Goal: Task Accomplishment & Management: Use online tool/utility

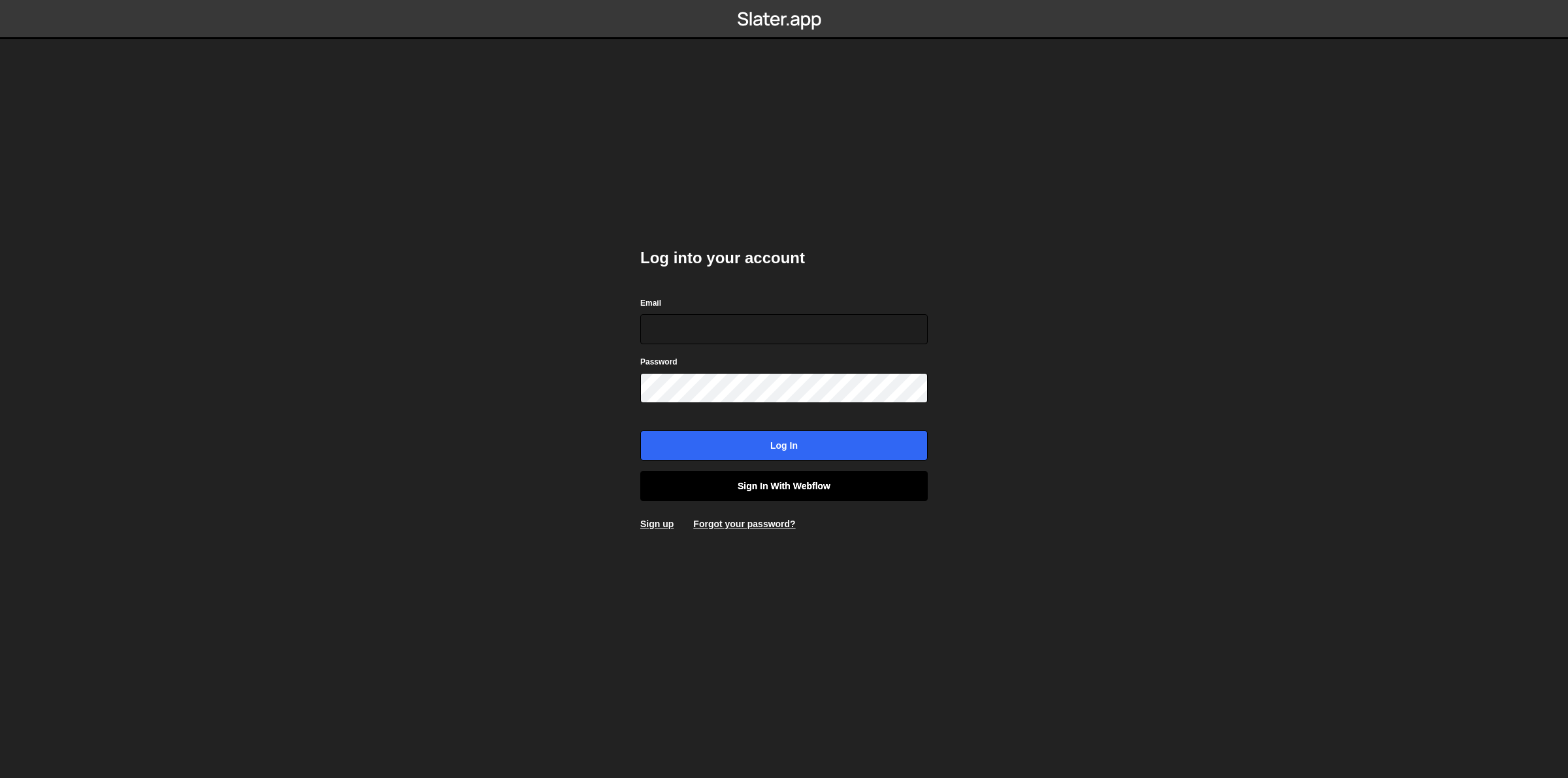
click at [762, 477] on link "Sign in with Webflow" at bounding box center [784, 485] width 287 height 30
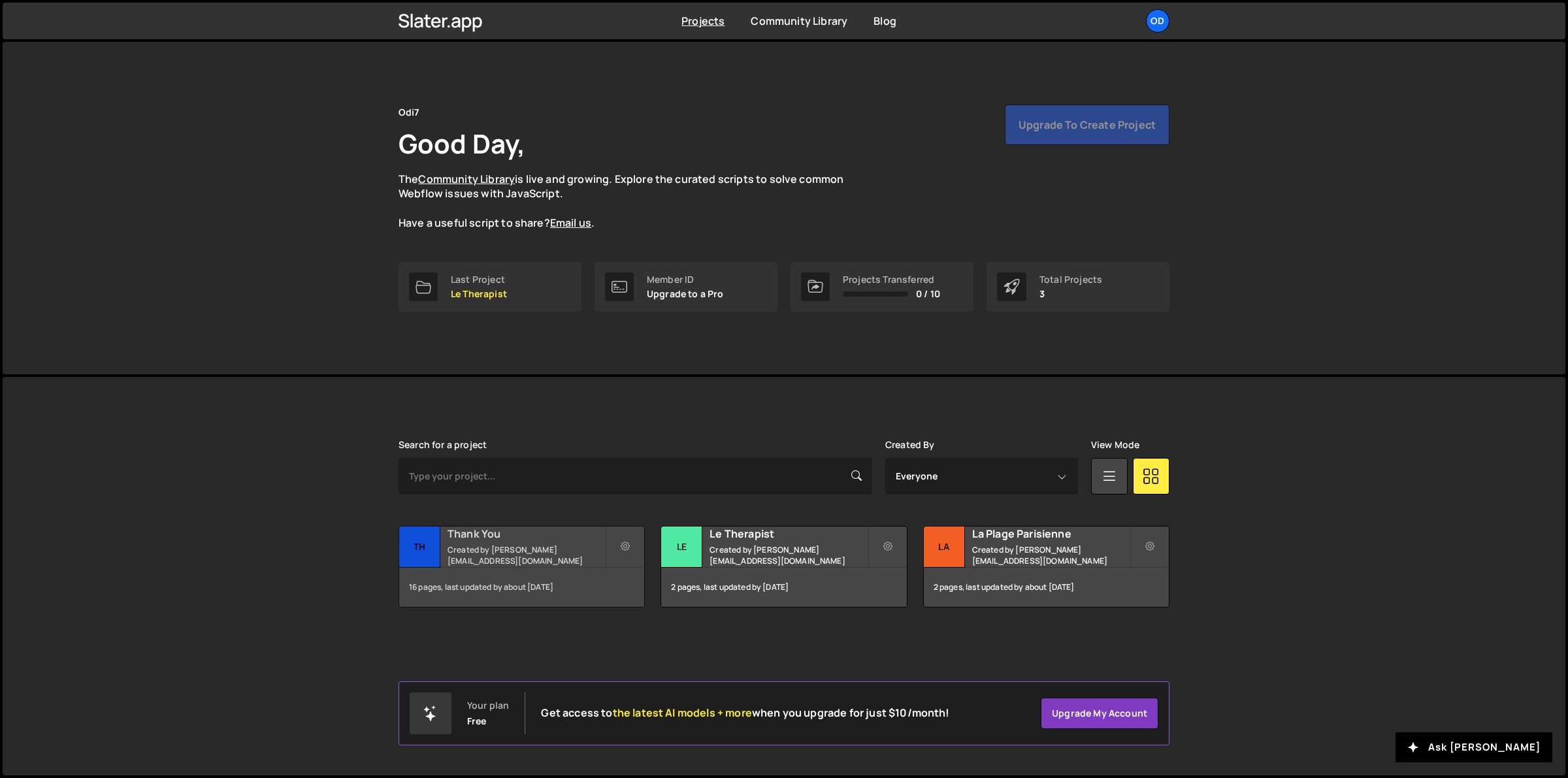
click at [501, 553] on small "Created by john@odi7.com" at bounding box center [526, 554] width 157 height 22
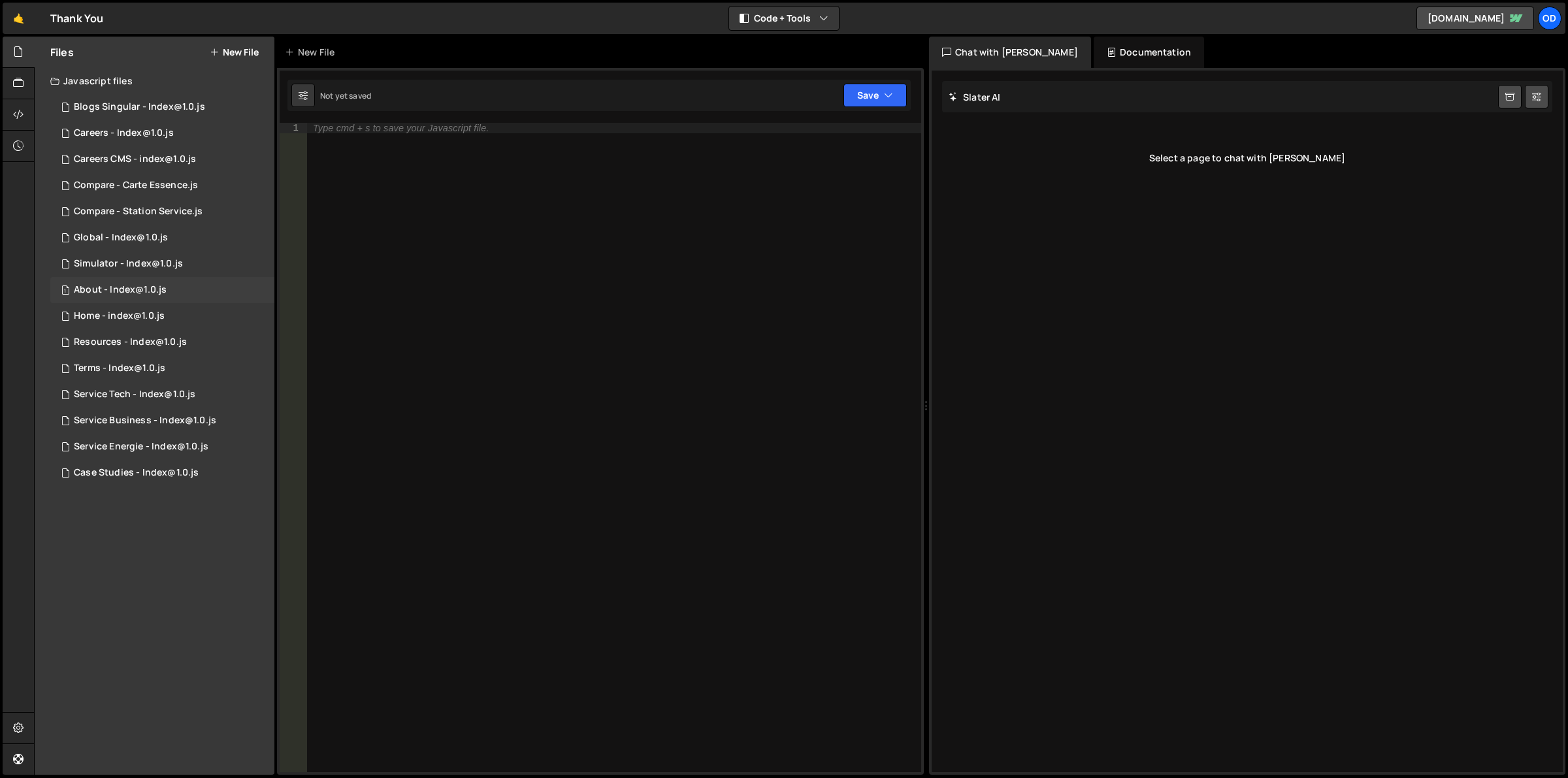
click at [154, 281] on div "1 About - Index@1.0.js 0" at bounding box center [162, 290] width 224 height 26
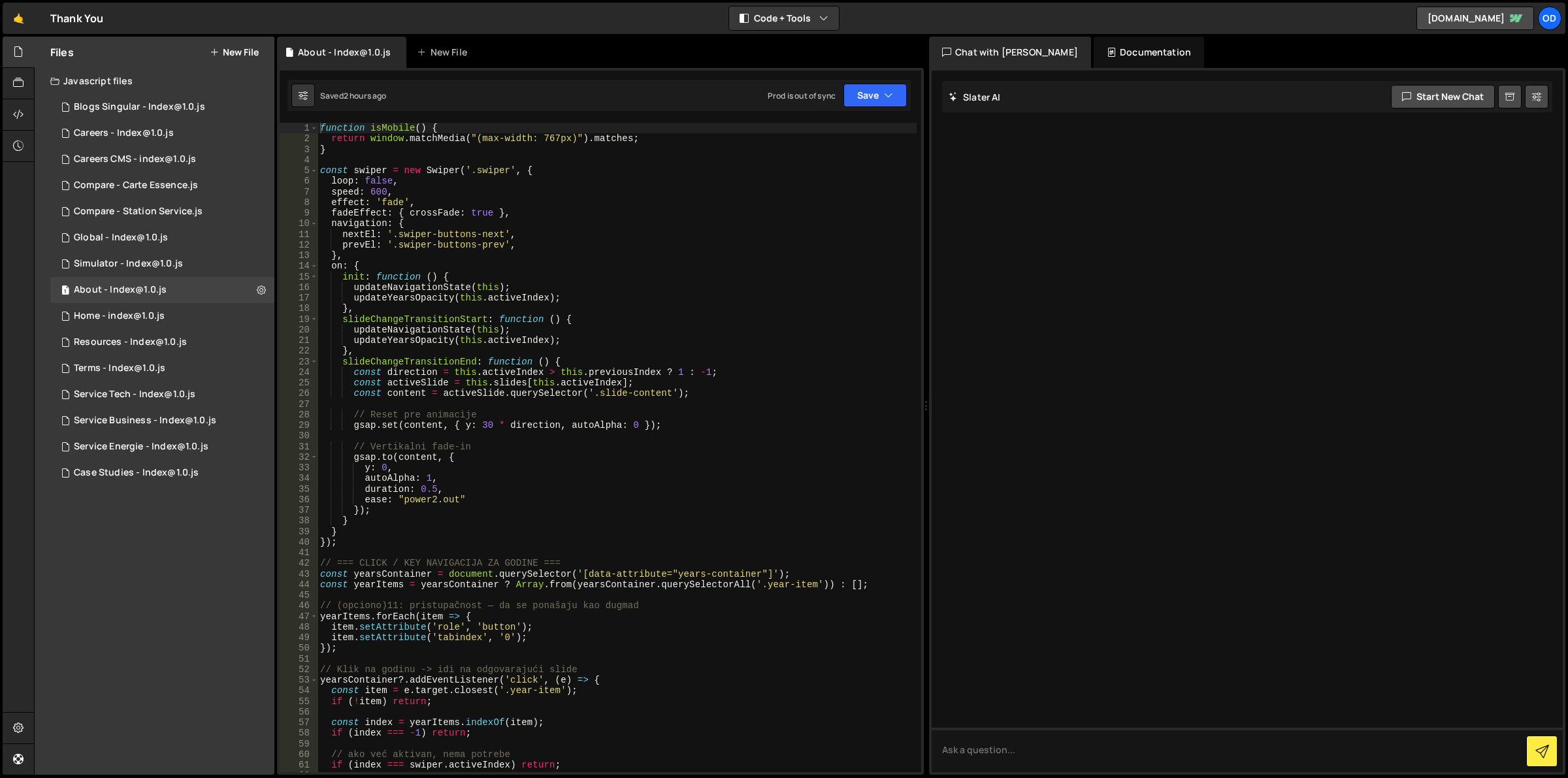
click at [569, 223] on div "function isMobile ( ) { return window . matchMedia ( "(max-width: 767px)" ) . m…" at bounding box center [617, 458] width 599 height 672
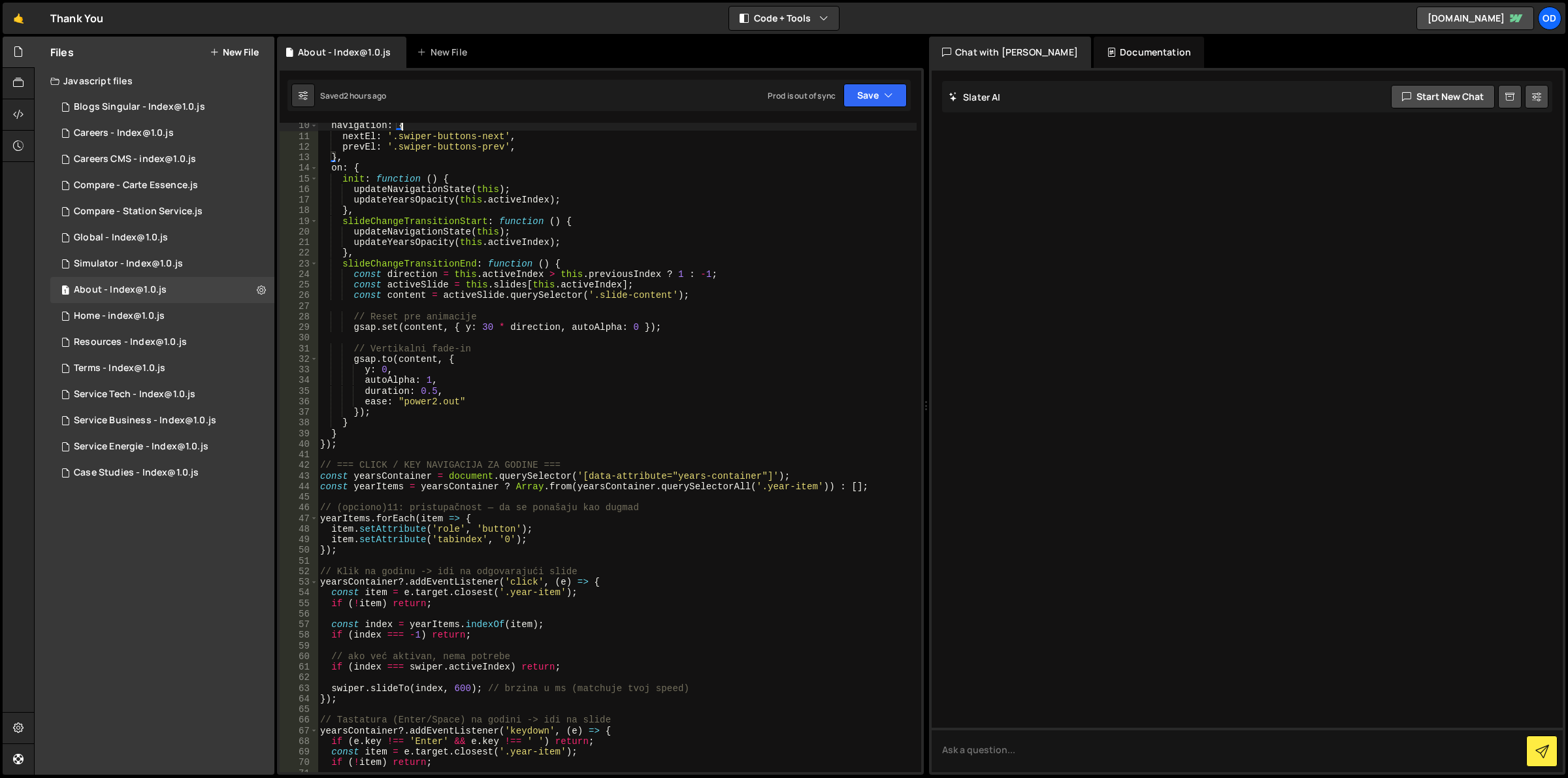
scroll to position [196, 0]
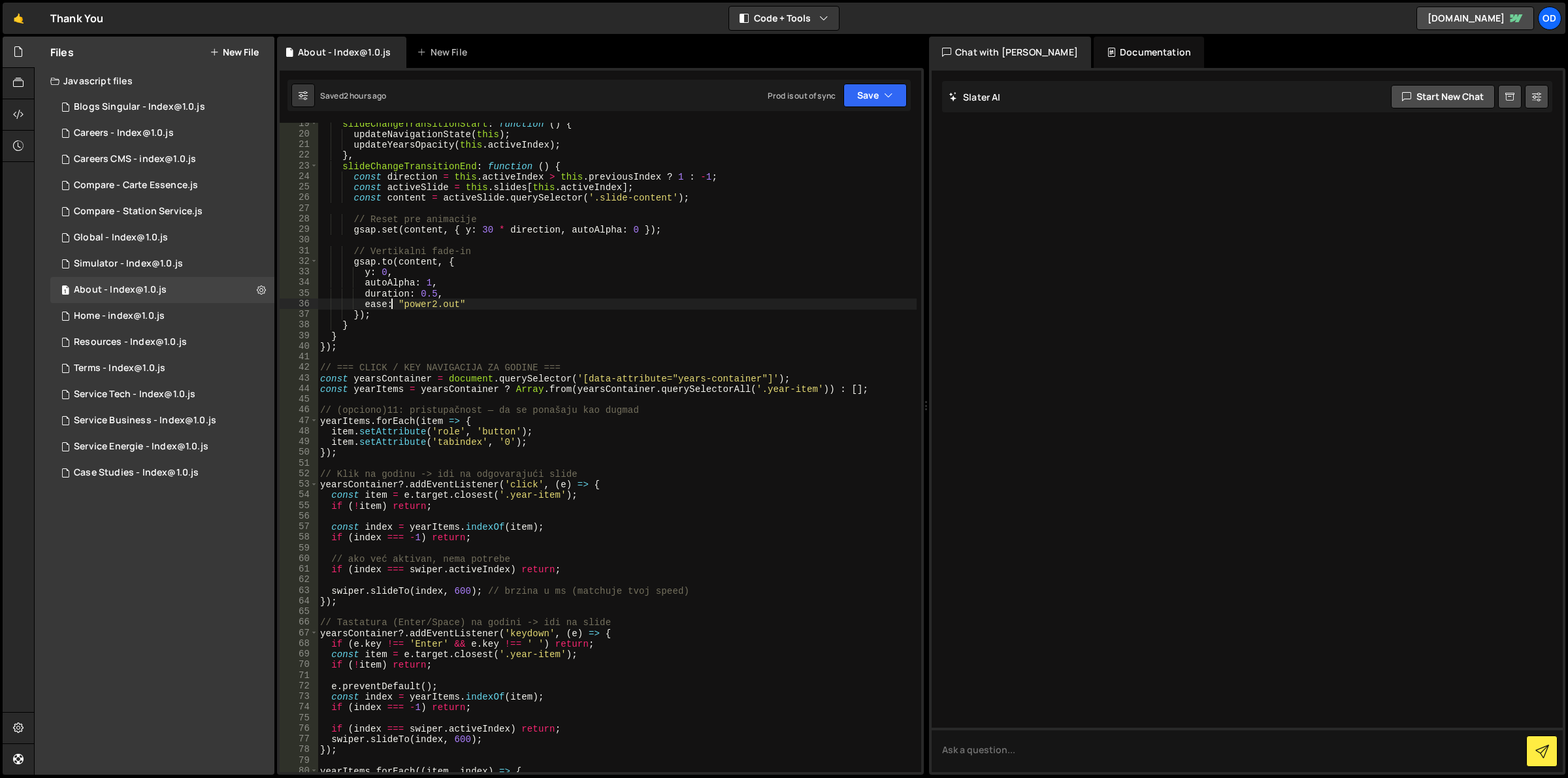
click at [390, 305] on div "slideChangeTransitionStart : function ( ) { updateNavigationState ( this ) ; up…" at bounding box center [617, 454] width 599 height 672
type textarea "ease: "power2.out""
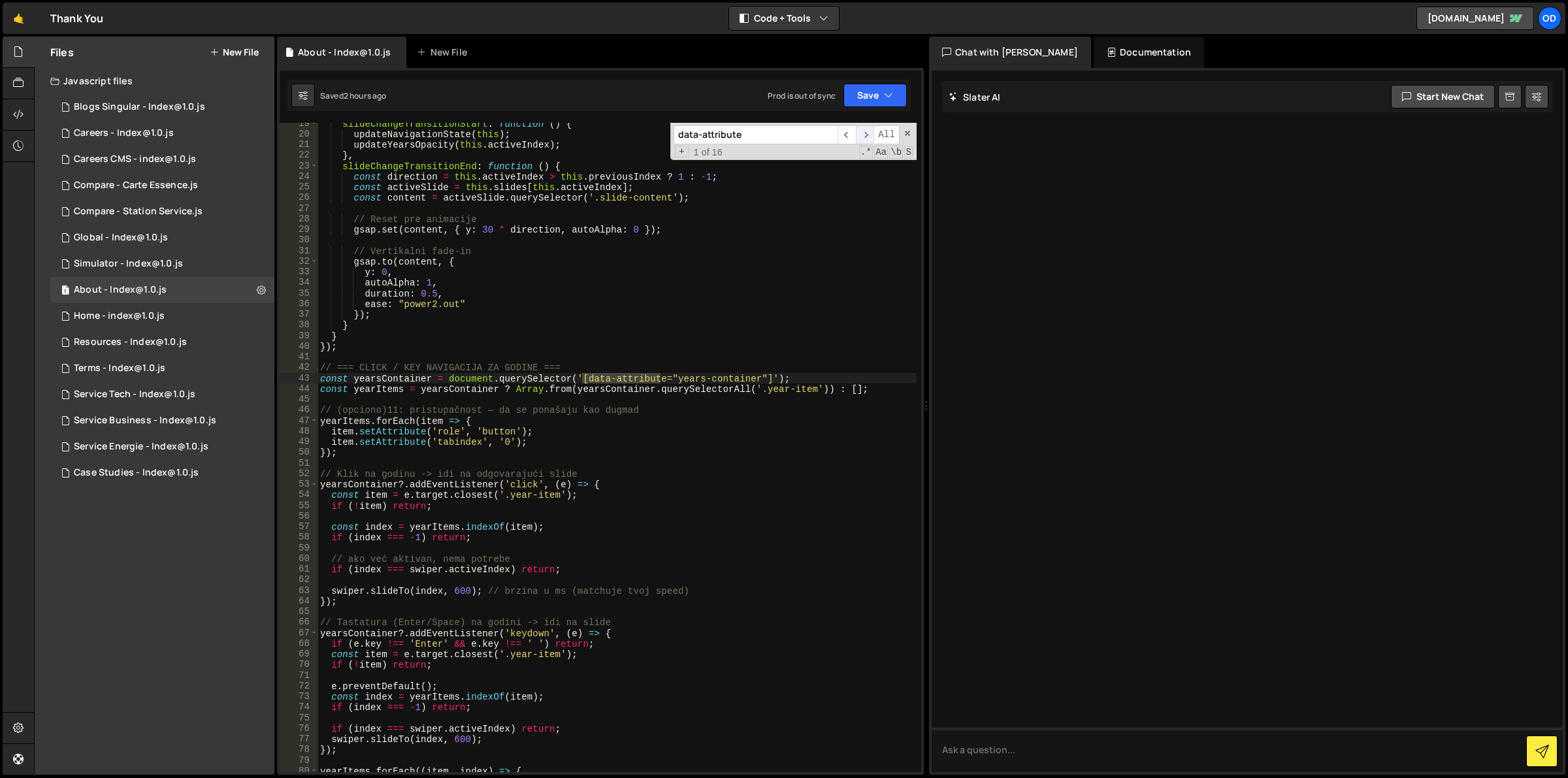
click at [869, 129] on span "​" at bounding box center [865, 135] width 18 height 19
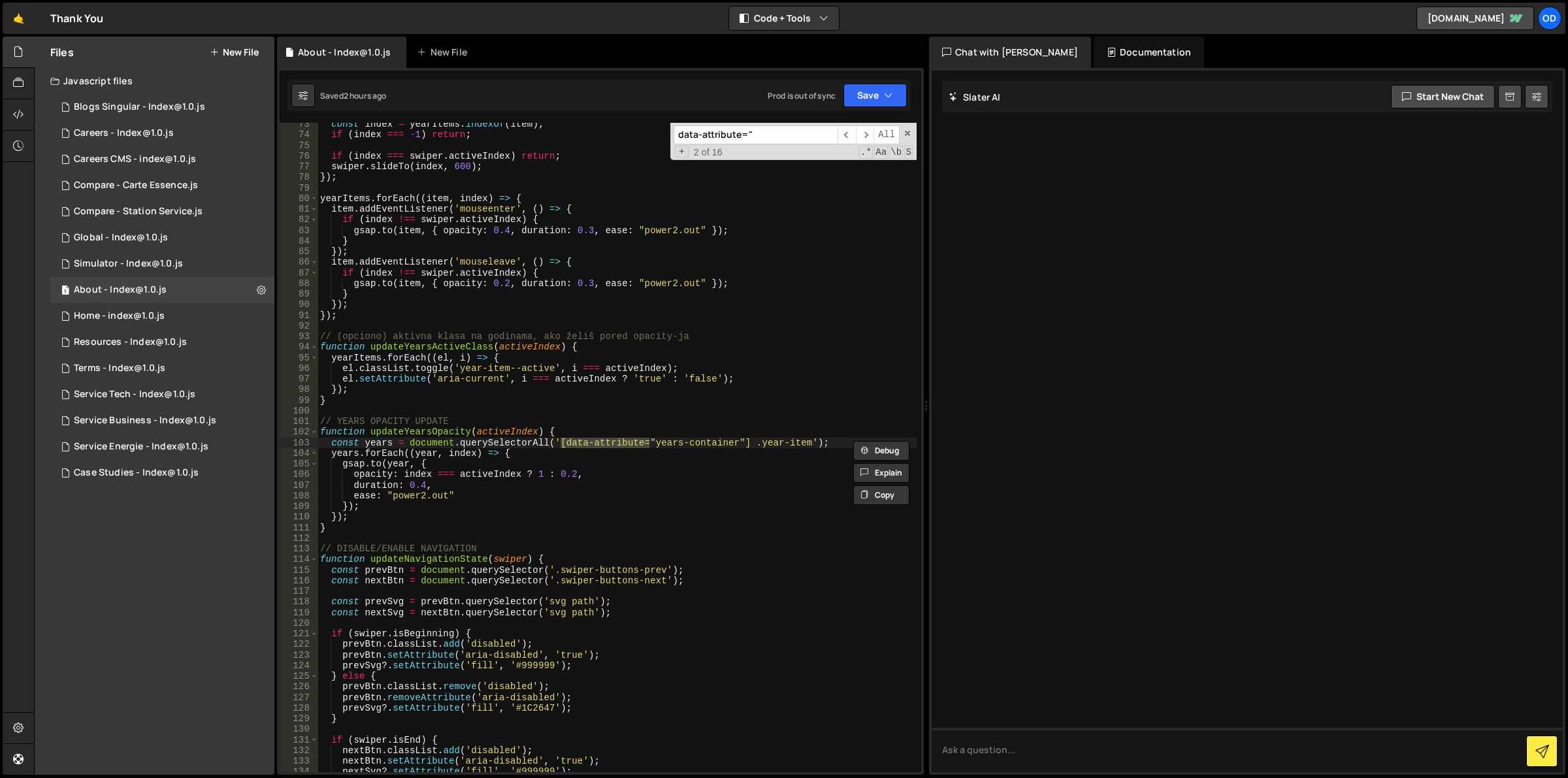
paste input "content"
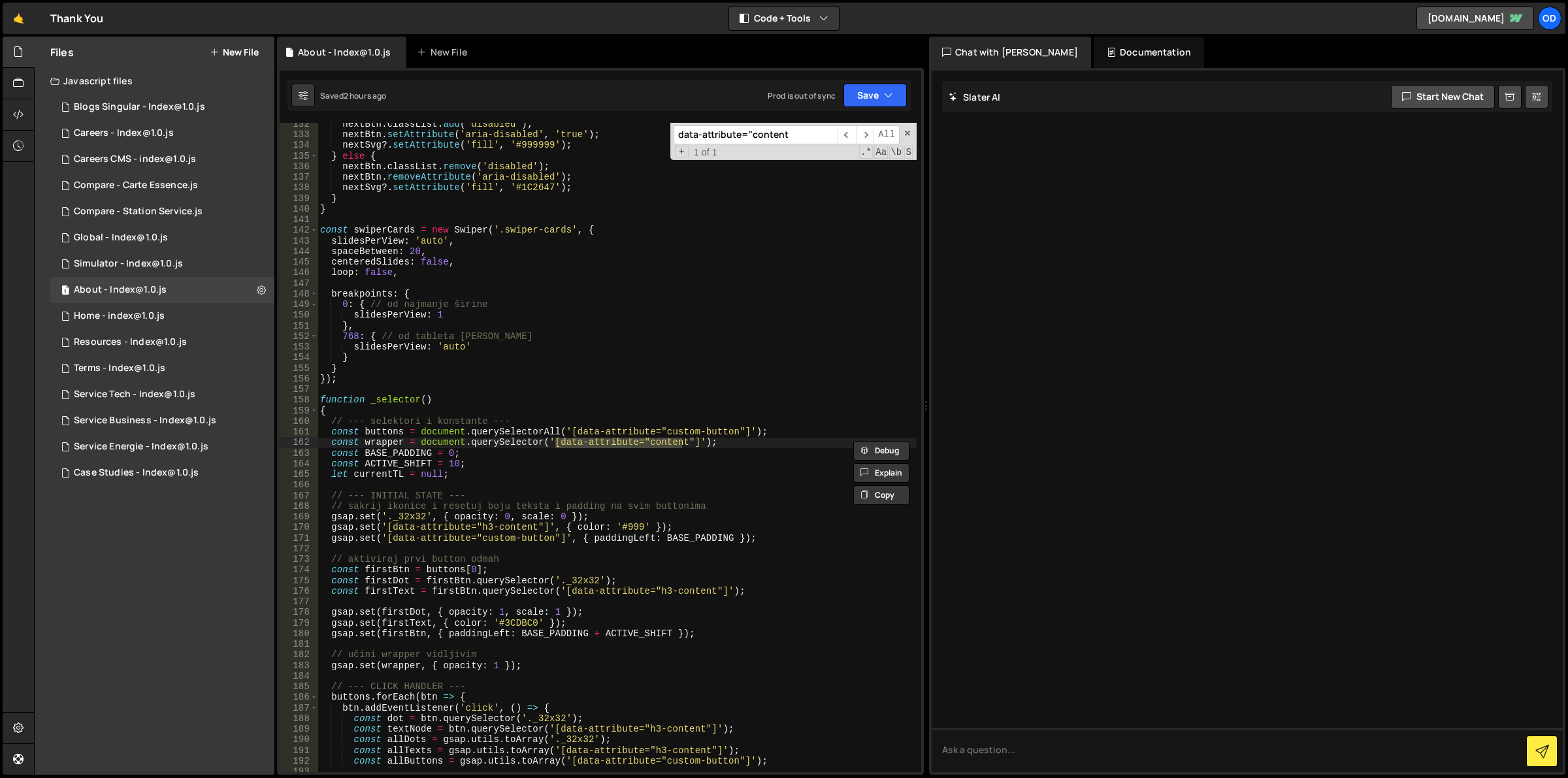
scroll to position [1394, 0]
type input "data-attribute="content"
click at [908, 129] on span at bounding box center [908, 133] width 9 height 9
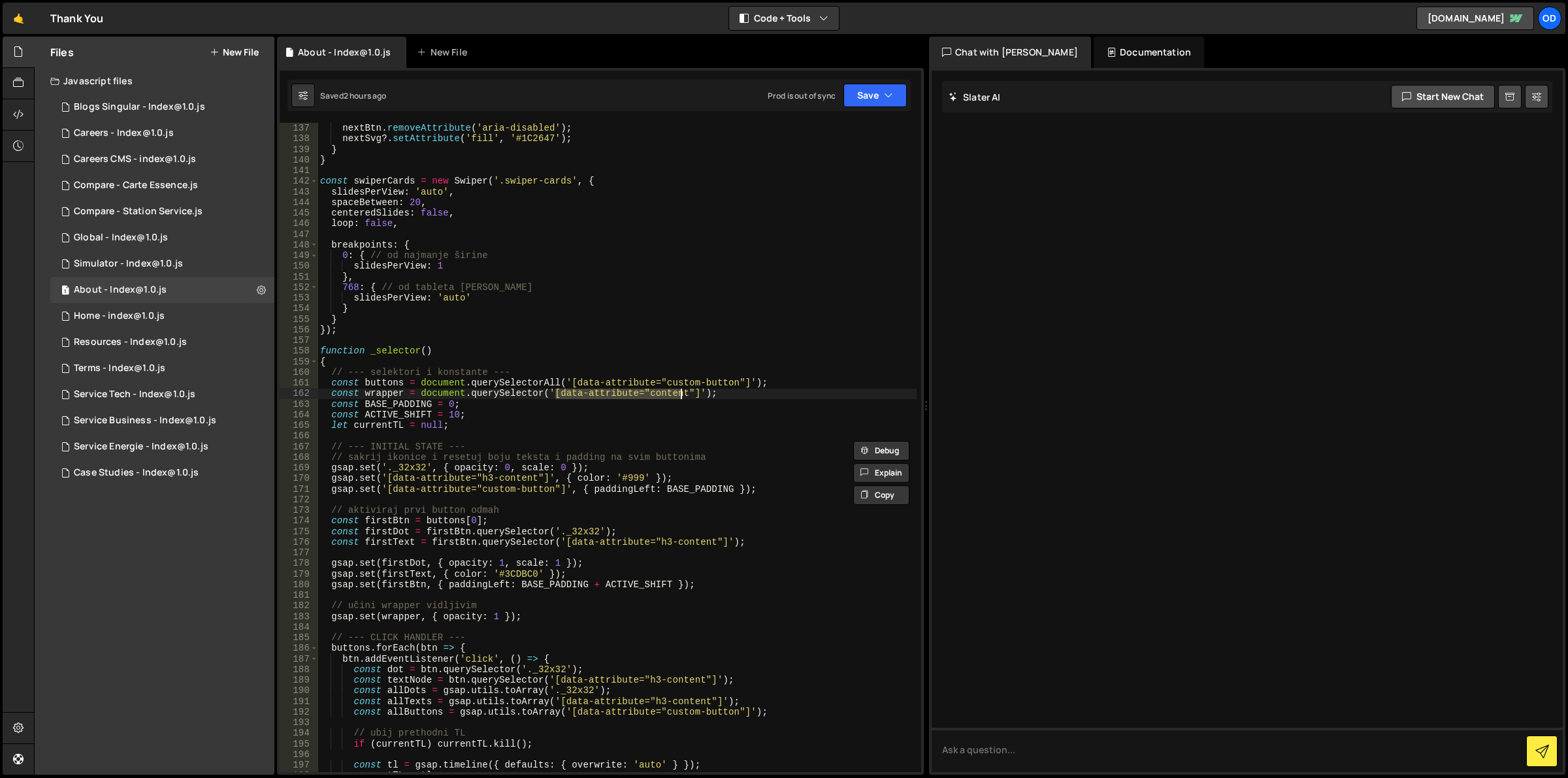
click at [504, 397] on div "nextBtn . classList . remove ( 'disabled' ) ; nextBtn . removeAttribute ( 'aria…" at bounding box center [617, 448] width 599 height 672
click at [514, 406] on div "nextBtn . classList . remove ( 'disabled' ) ; nextBtn . removeAttribute ( 'aria…" at bounding box center [617, 448] width 599 height 672
click at [378, 390] on div "nextBtn . classList . remove ( 'disabled' ) ; nextBtn . removeAttribute ( 'aria…" at bounding box center [617, 448] width 599 height 672
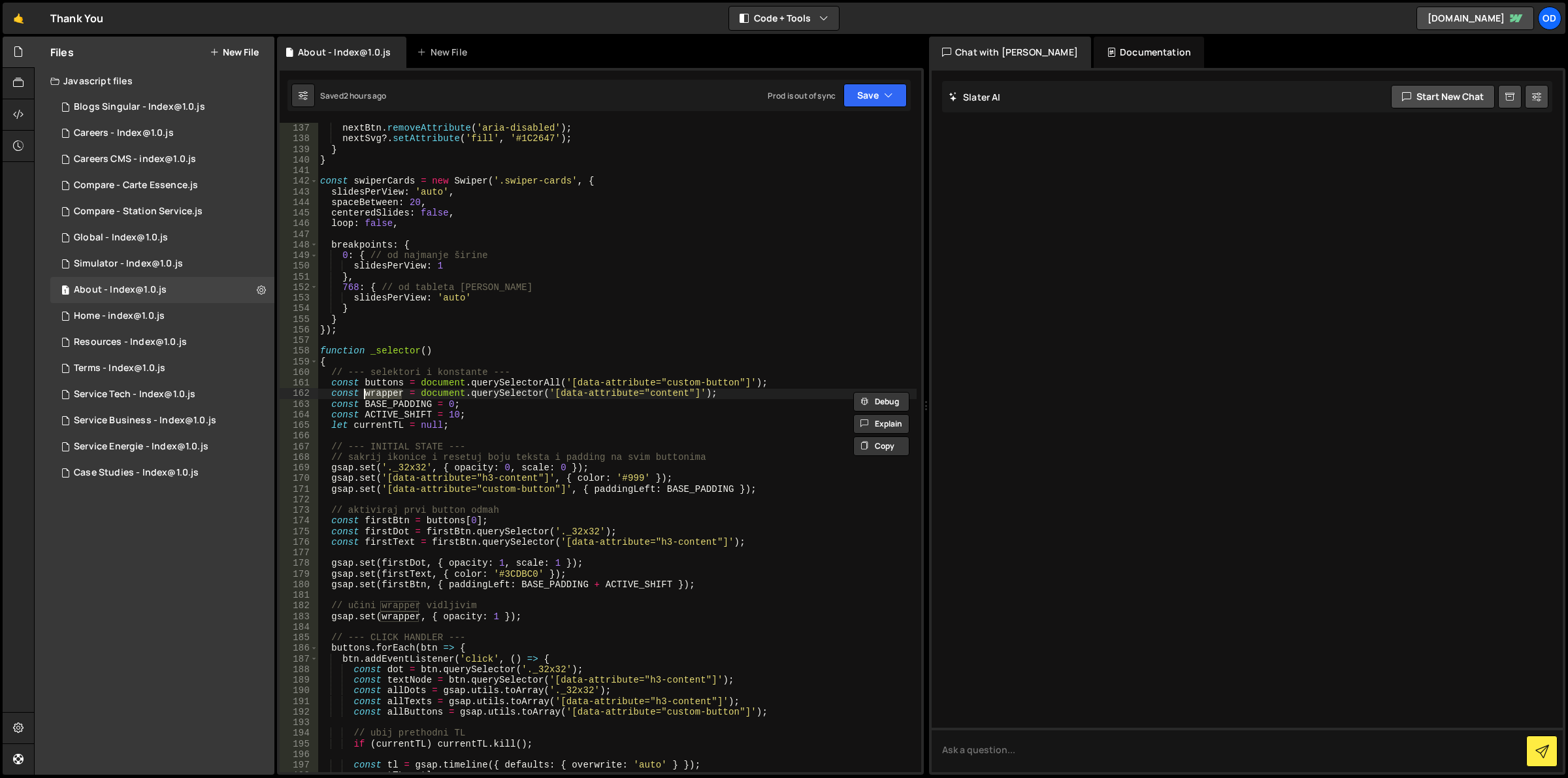
click at [474, 394] on div "nextBtn . classList . remove ( 'disabled' ) ; nextBtn . removeAttribute ( 'aria…" at bounding box center [617, 448] width 599 height 672
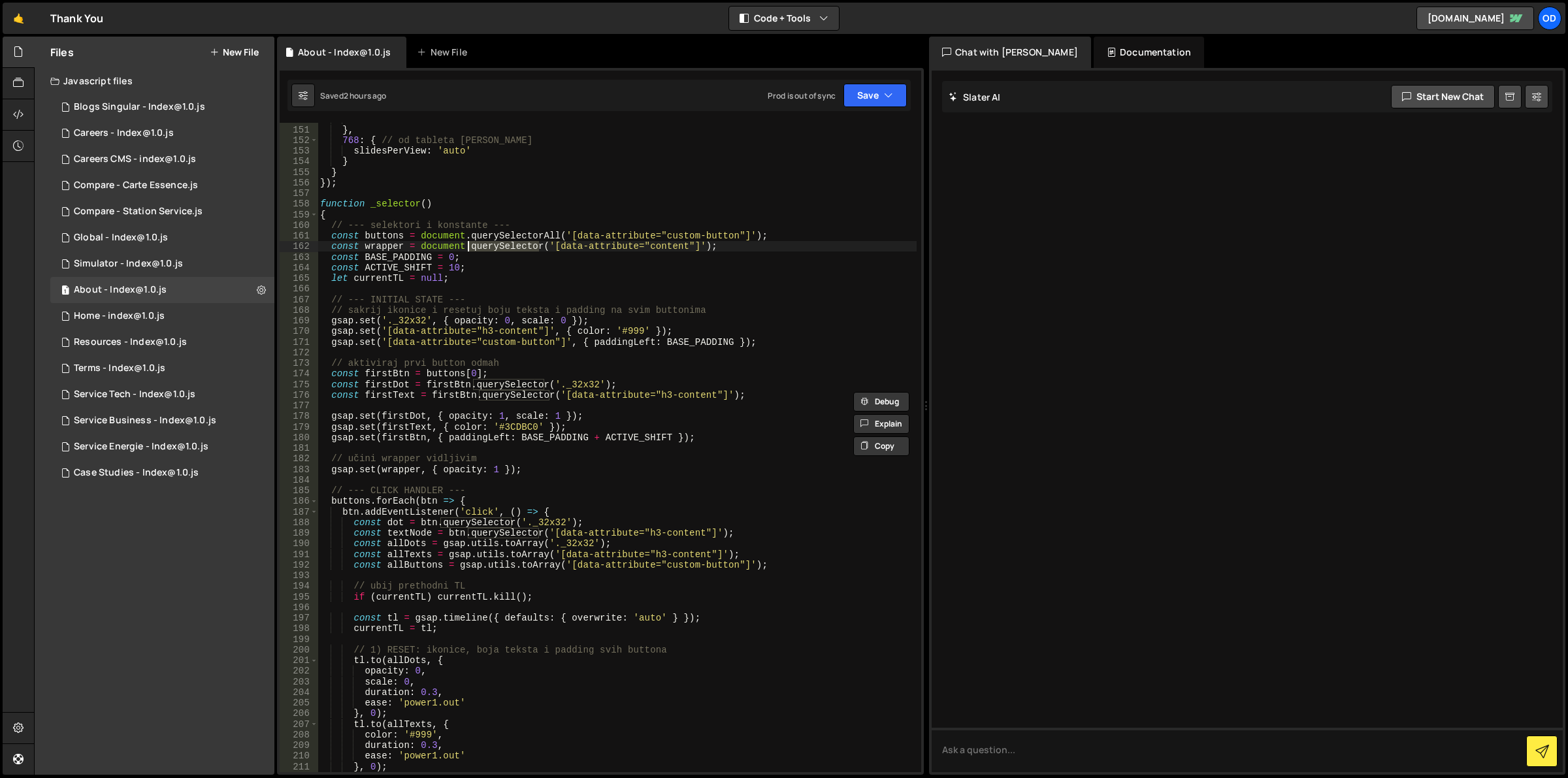
scroll to position [1541, 0]
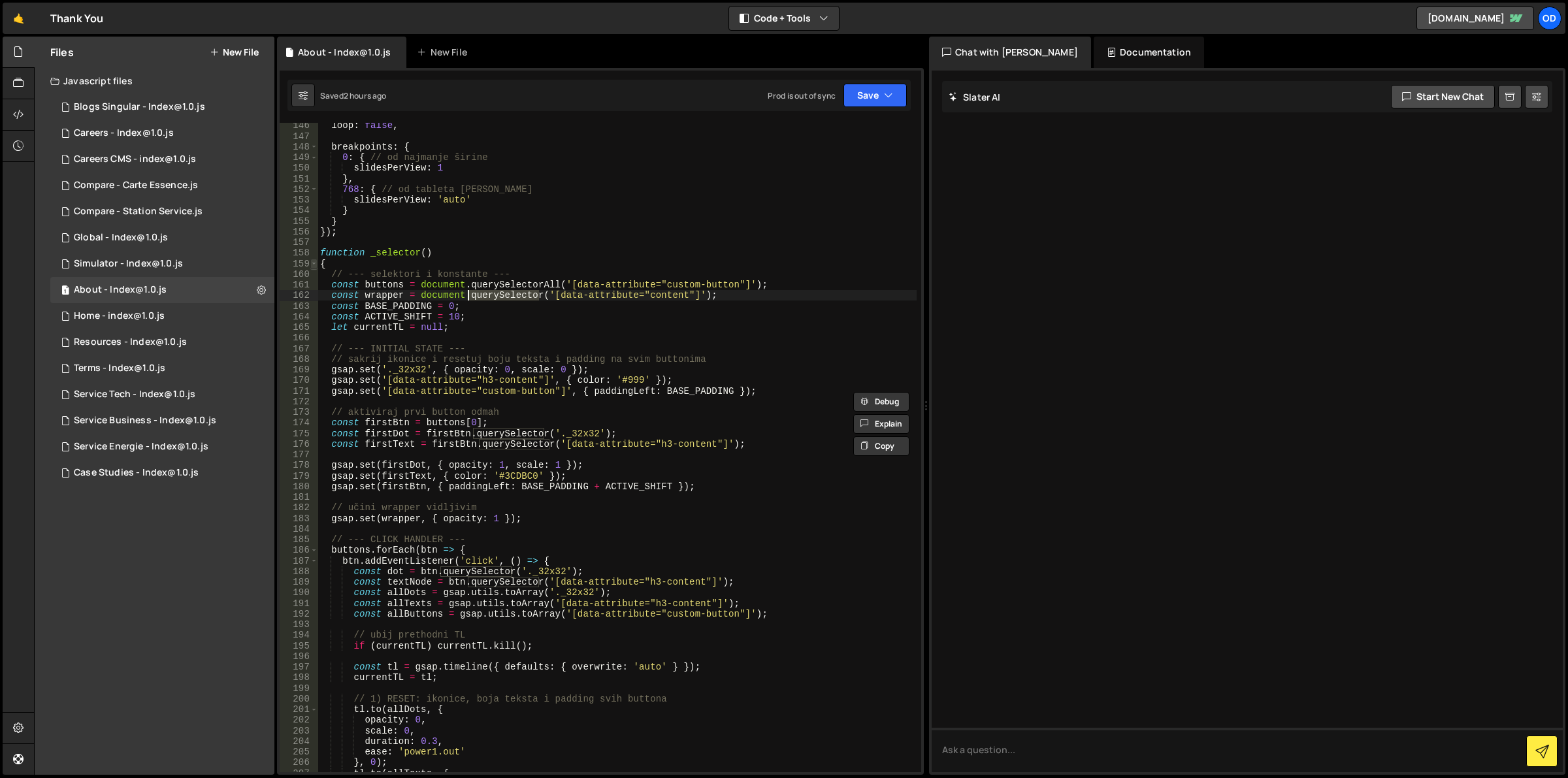
click at [312, 262] on span at bounding box center [313, 264] width 7 height 11
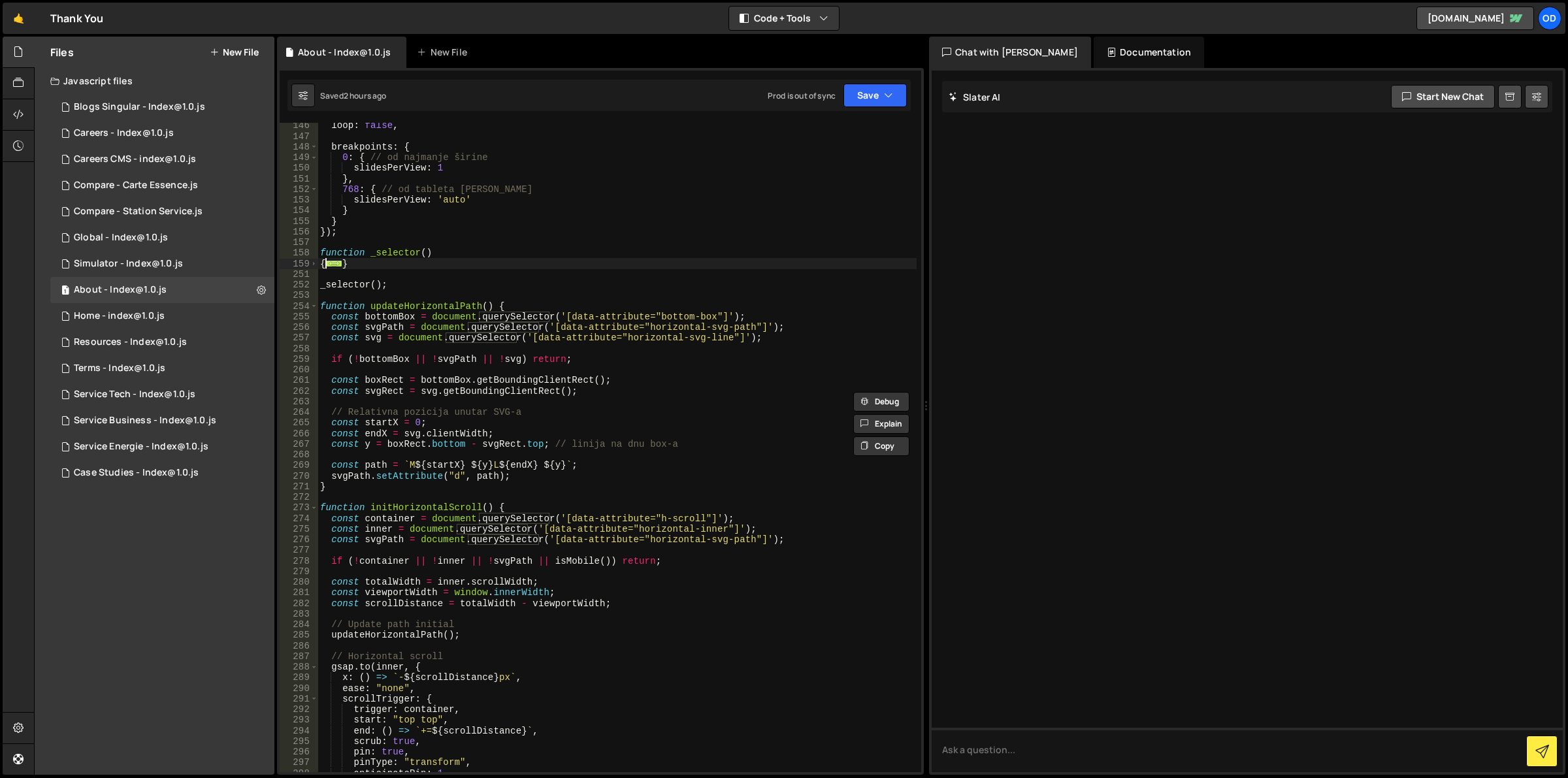
click at [366, 265] on div "loop : false , breakpoints : { 0 : { // od najmanje širine slidesPerView : 1 } …" at bounding box center [617, 455] width 599 height 672
click at [393, 252] on div "loop : false , breakpoints : { 0 : { // od najmanje širine slidesPerView : 1 } …" at bounding box center [617, 455] width 599 height 672
click at [396, 265] on div "loop : false , breakpoints : { 0 : { // od najmanje širine slidesPerView : 1 } …" at bounding box center [617, 455] width 599 height 672
drag, startPoint x: 406, startPoint y: 265, endPoint x: 319, endPoint y: 252, distance: 88.0
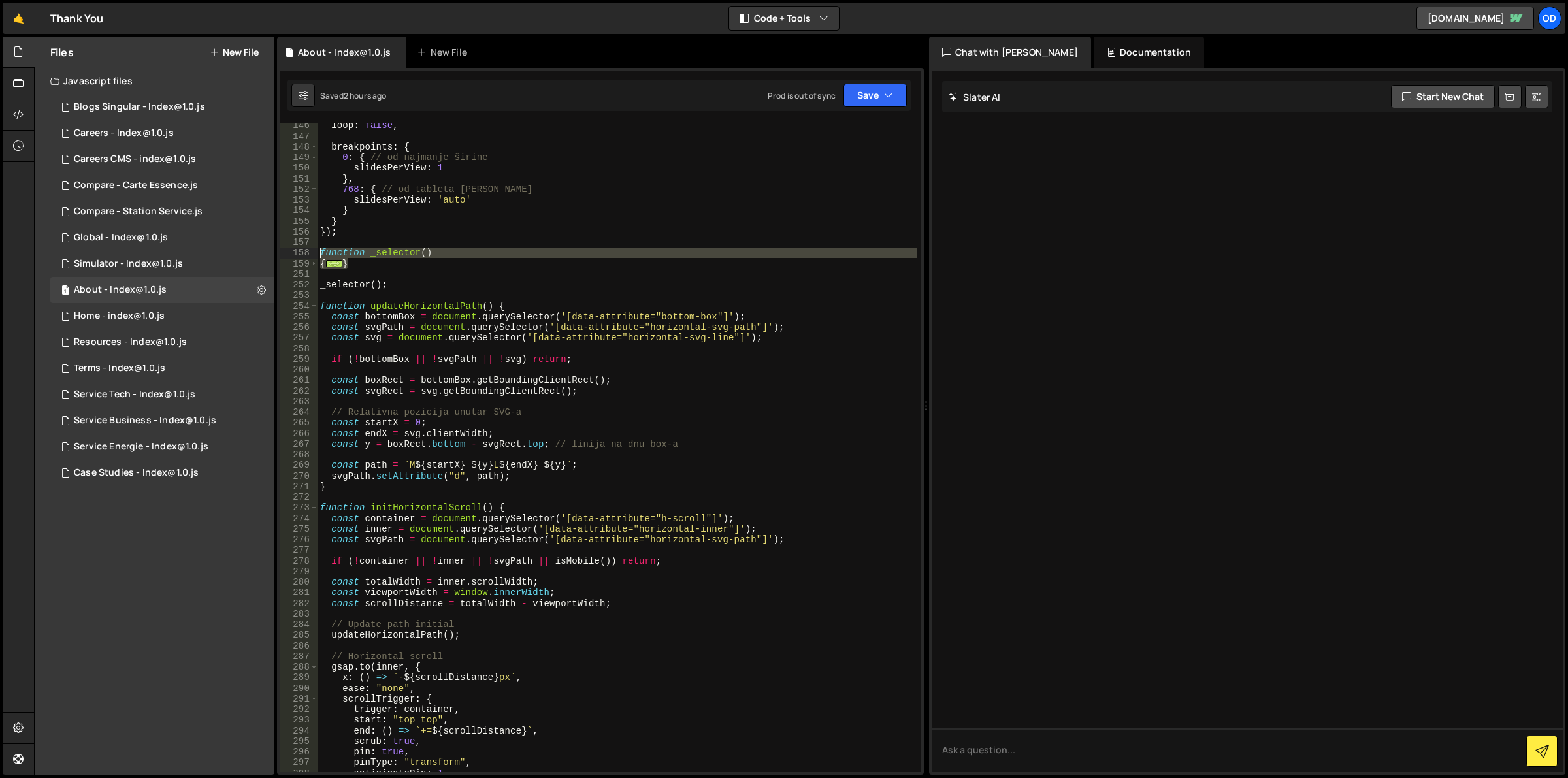
click at [319, 252] on div "loop : false , breakpoints : { 0 : { // od najmanje širine slidesPerView : 1 } …" at bounding box center [617, 455] width 599 height 672
click at [109, 777] on html "Projects Community Library Blog Od Projects Your Teams Account Upgrade Logout" at bounding box center [784, 389] width 1568 height 778
click at [328, 264] on div "loop : false , breakpoints : { 0 : { // od najmanje širine slidesPerView : 1 } …" at bounding box center [617, 447] width 599 height 649
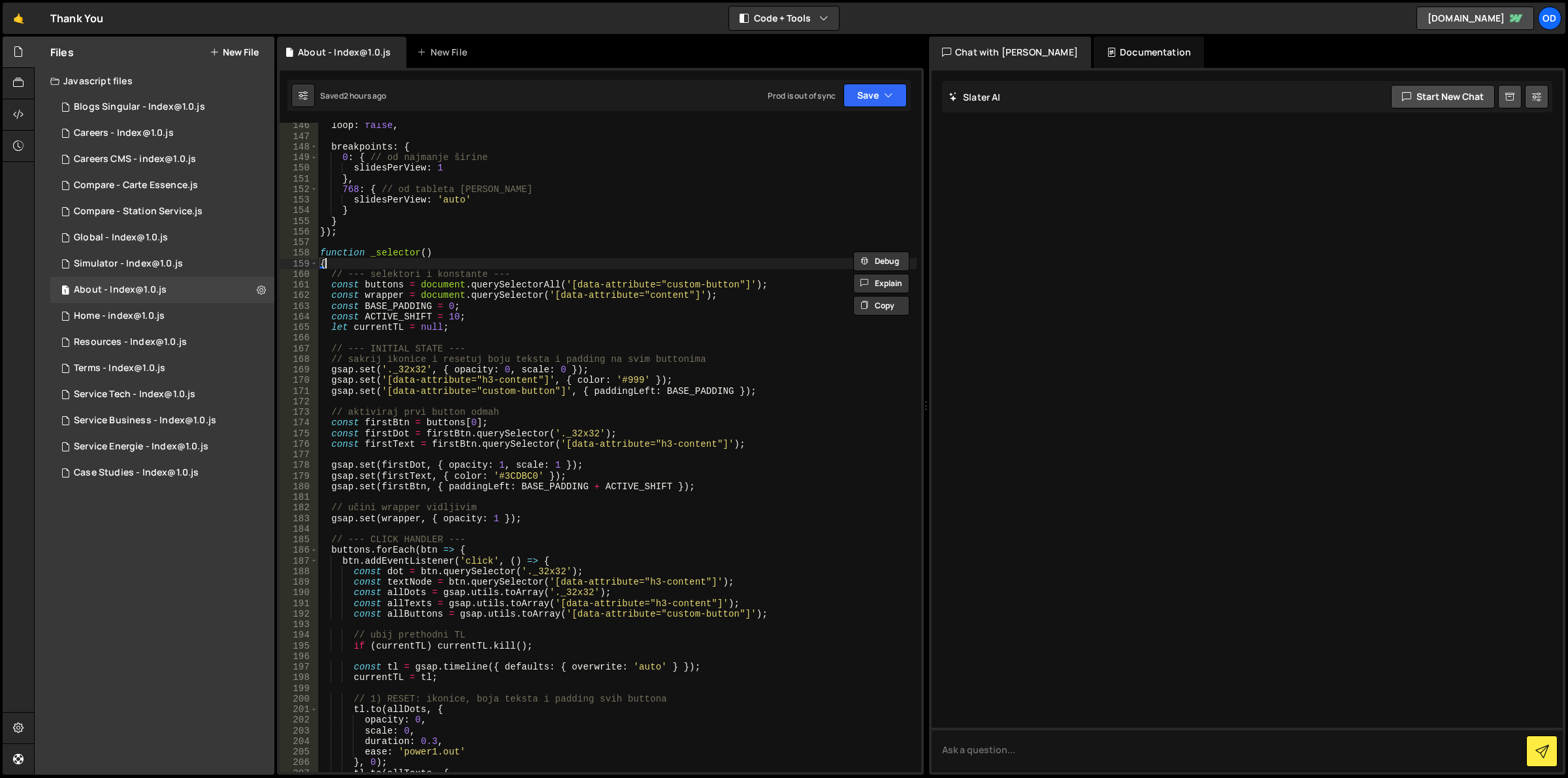
click at [469, 299] on div "loop : false , breakpoints : { 0 : { // od najmanje širine slidesPerView : 1 } …" at bounding box center [617, 455] width 599 height 672
type textarea "const wrapper = document.querySelector('[data-attribute="content"]');"
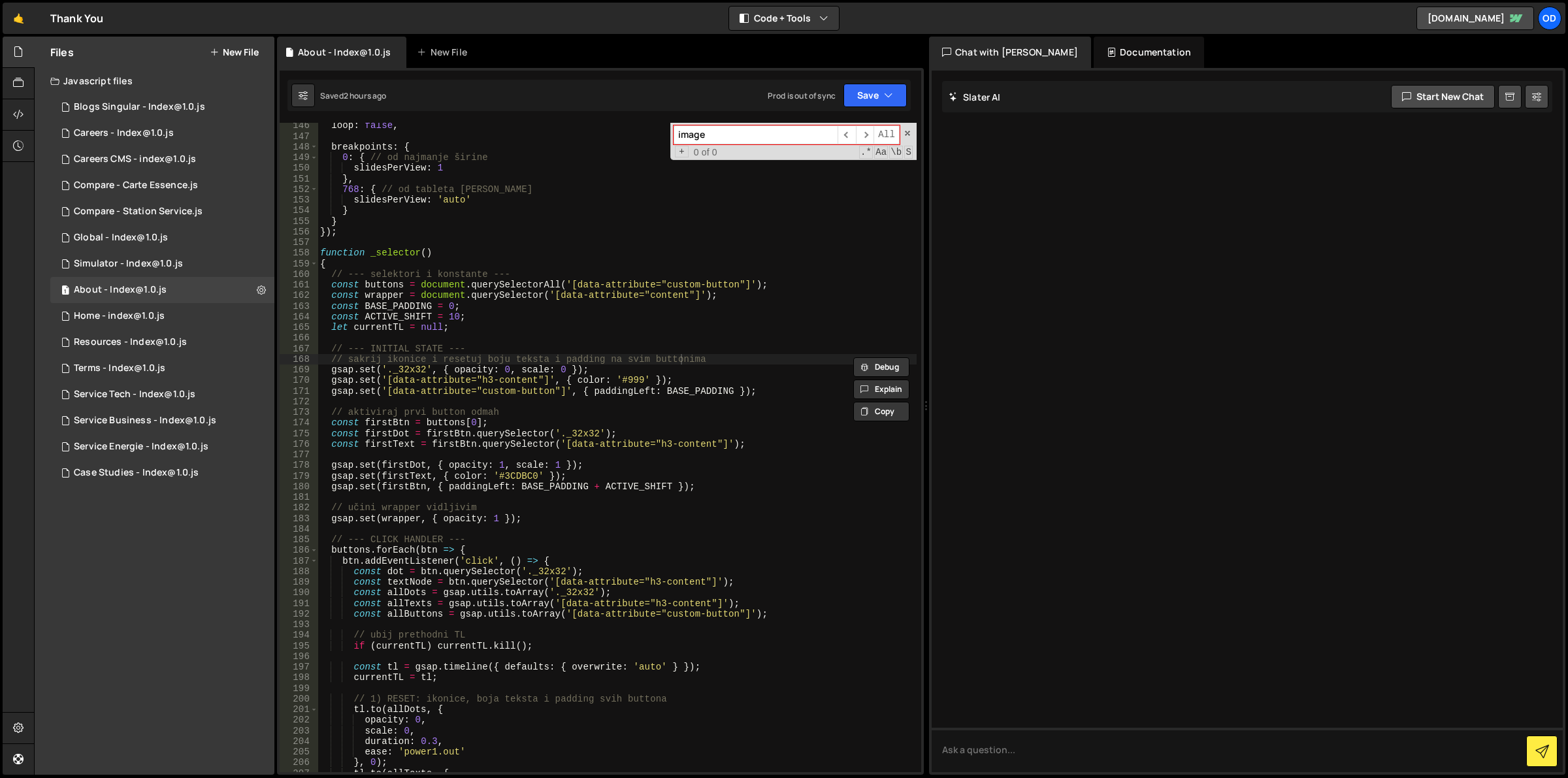
type input "image"
click at [508, 302] on div "loop : false , breakpoints : { 0 : { // od najmanje širine slidesPerView : 1 } …" at bounding box center [617, 455] width 599 height 672
click at [910, 135] on span at bounding box center [908, 133] width 9 height 9
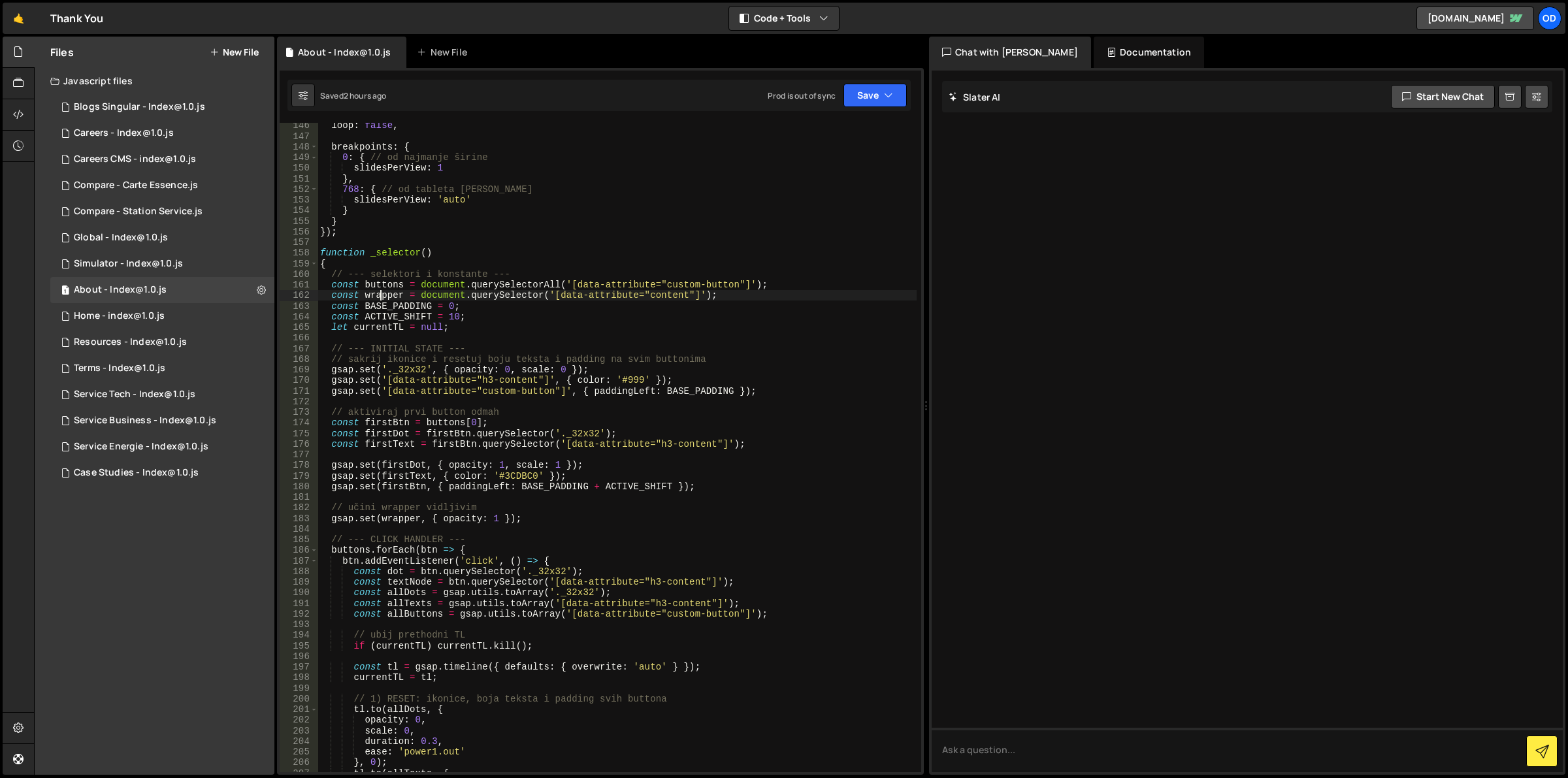
click at [380, 293] on div "loop : false , breakpoints : { 0 : { // od najmanje širine slidesPerView : 1 } …" at bounding box center [617, 455] width 599 height 672
click at [382, 287] on div "loop : false , breakpoints : { 0 : { // od najmanje širine slidesPerView : 1 } …" at bounding box center [617, 455] width 599 height 672
click at [384, 291] on div "loop : false , breakpoints : { 0 : { // od najmanje širine slidesPerView : 1 } …" at bounding box center [617, 455] width 599 height 672
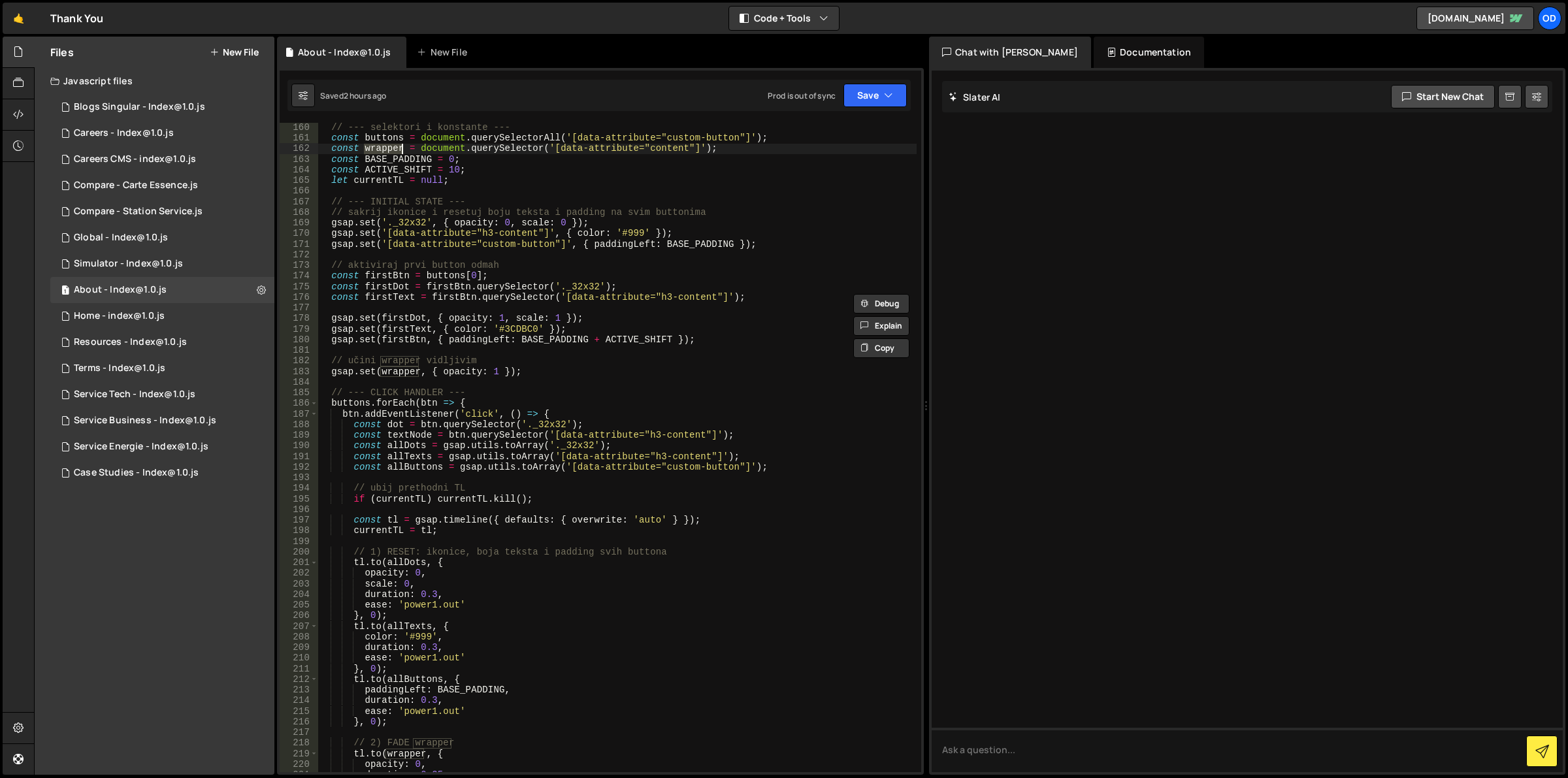
scroll to position [1590, 0]
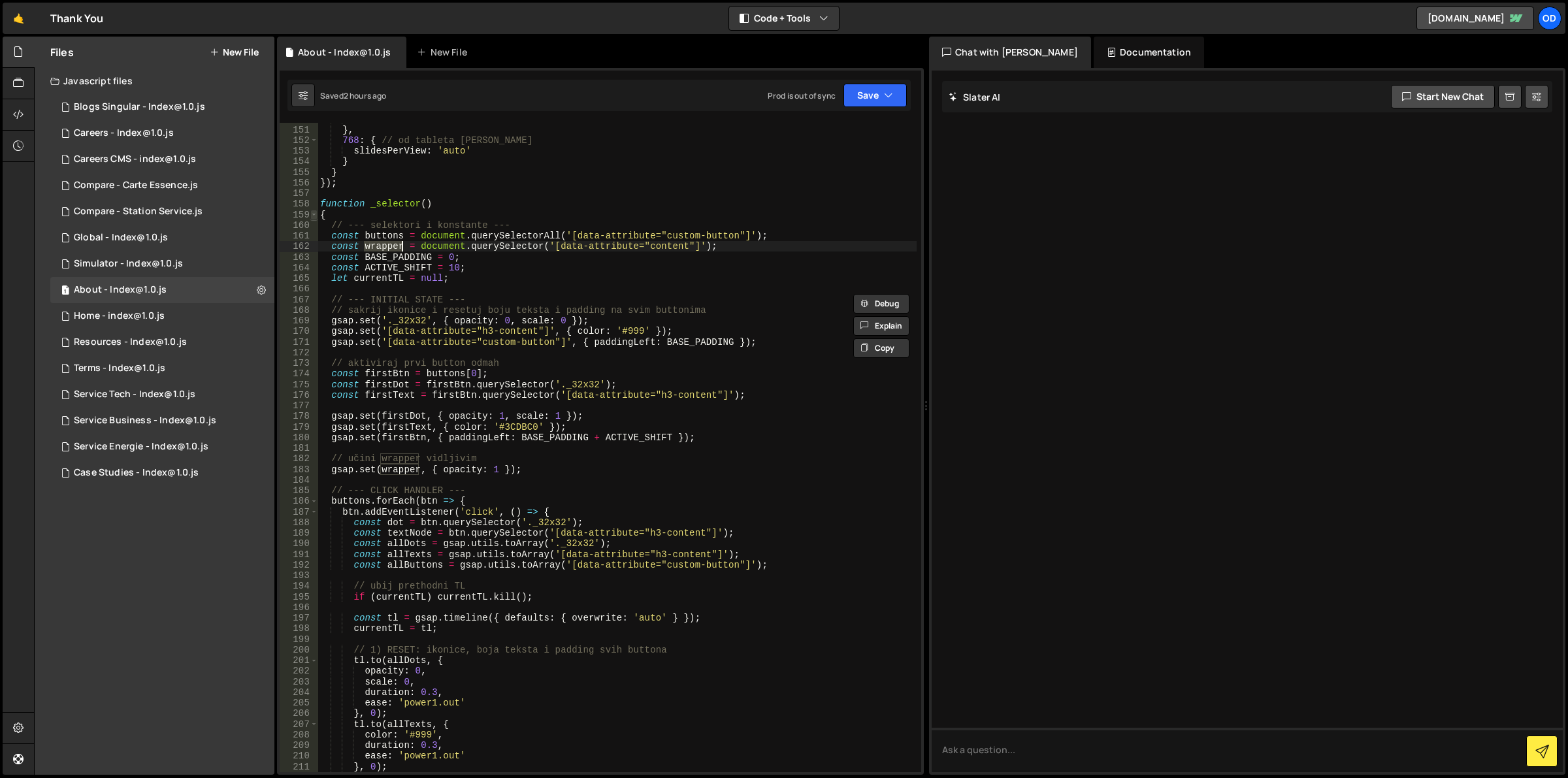
click at [314, 210] on span at bounding box center [313, 215] width 7 height 11
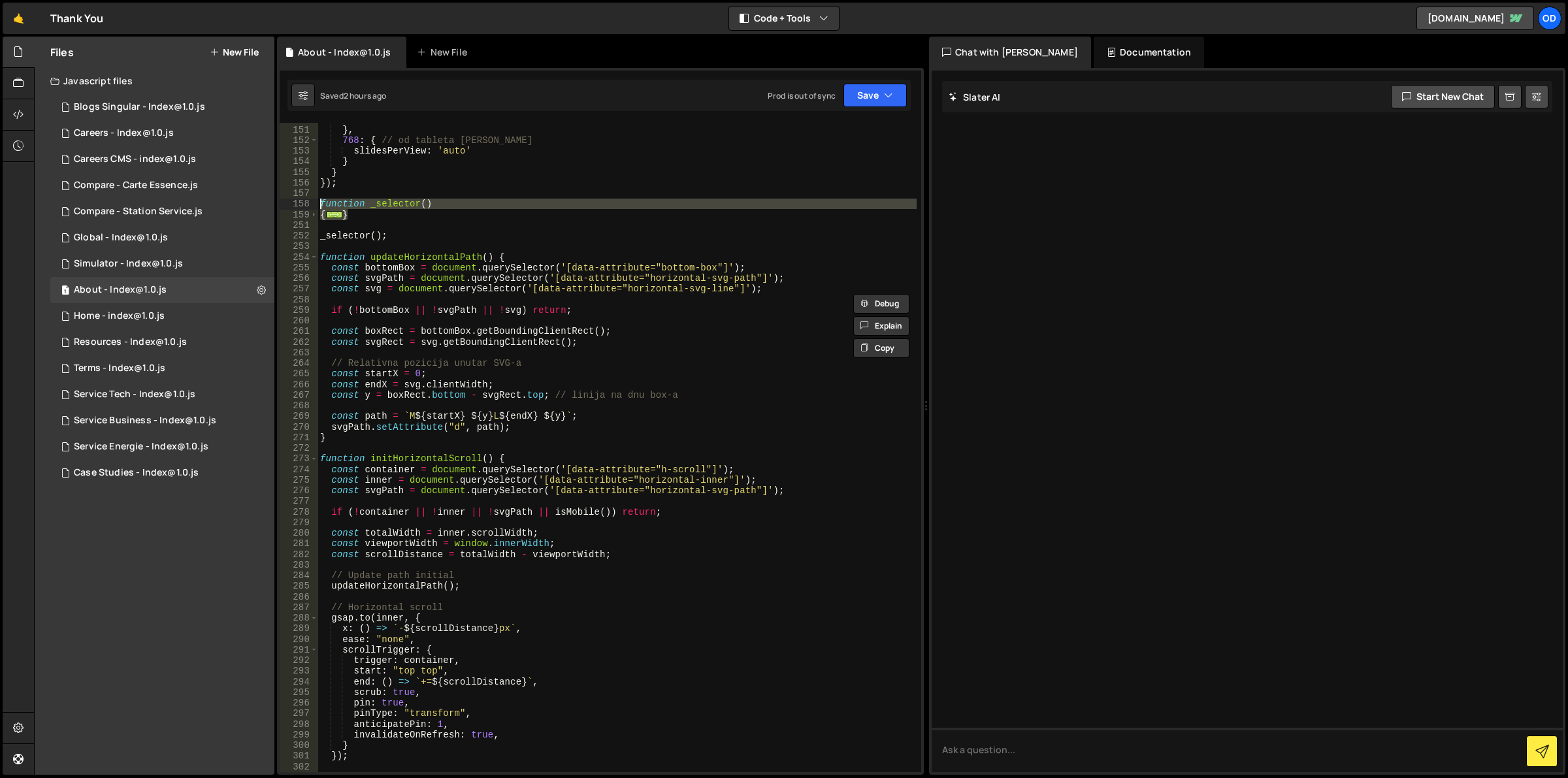
drag, startPoint x: 380, startPoint y: 213, endPoint x: 320, endPoint y: 206, distance: 60.4
click at [320, 206] on div "slidesPerView : 1 } , 768 : { // od tableta na gore slidesPerView : 'auto' } } …" at bounding box center [617, 449] width 599 height 672
click at [370, 206] on div "slidesPerView : 1 } , 768 : { // od tableta na gore slidesPerView : 'auto' } } …" at bounding box center [617, 447] width 599 height 649
drag, startPoint x: 378, startPoint y: 218, endPoint x: 315, endPoint y: 203, distance: 64.8
click at [315, 203] on div "function _selector() 150 151 152 153 154 155 156 157 158 159 251 252 253 254 25…" at bounding box center [600, 447] width 642 height 649
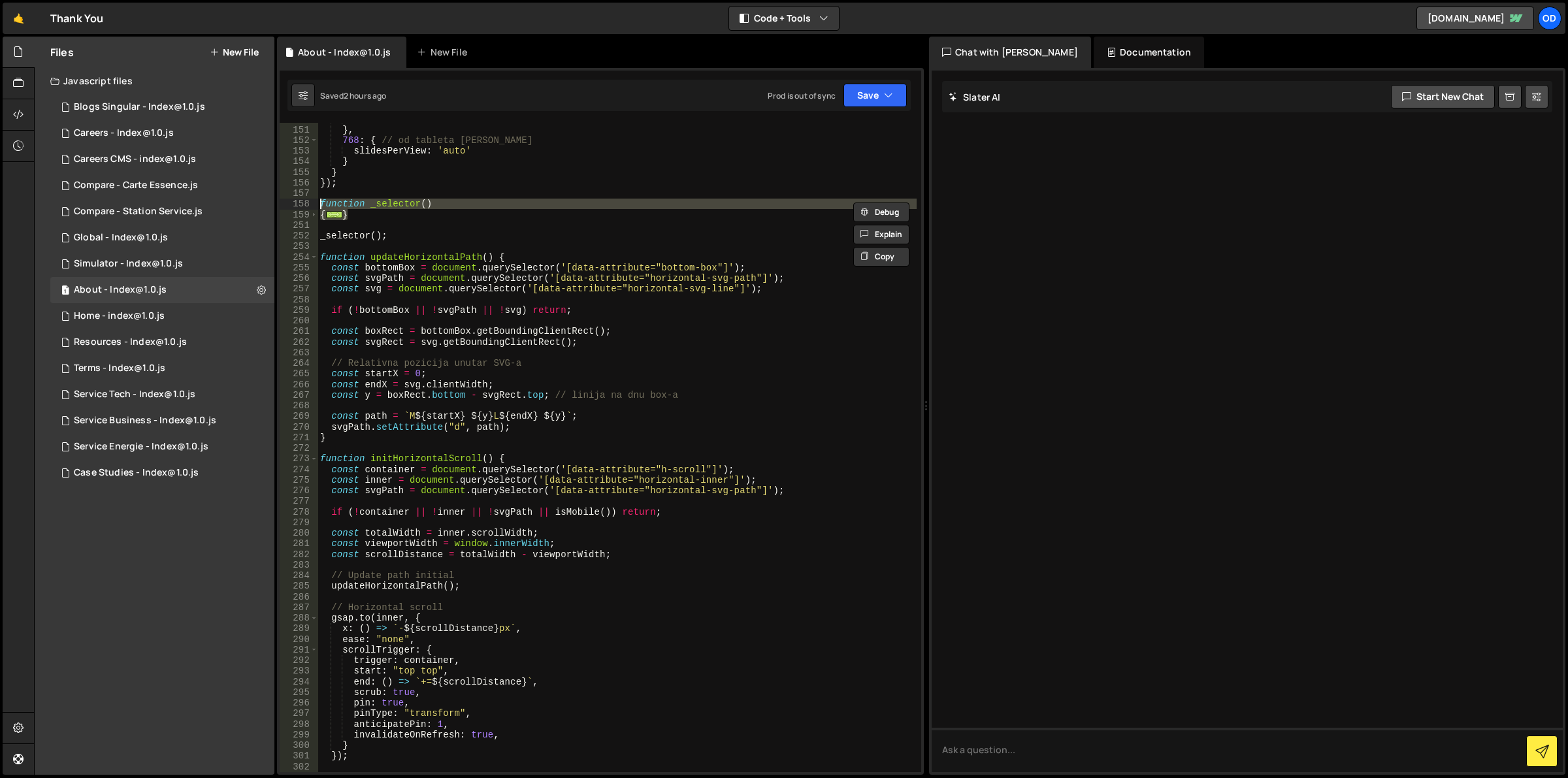
paste textarea "}"
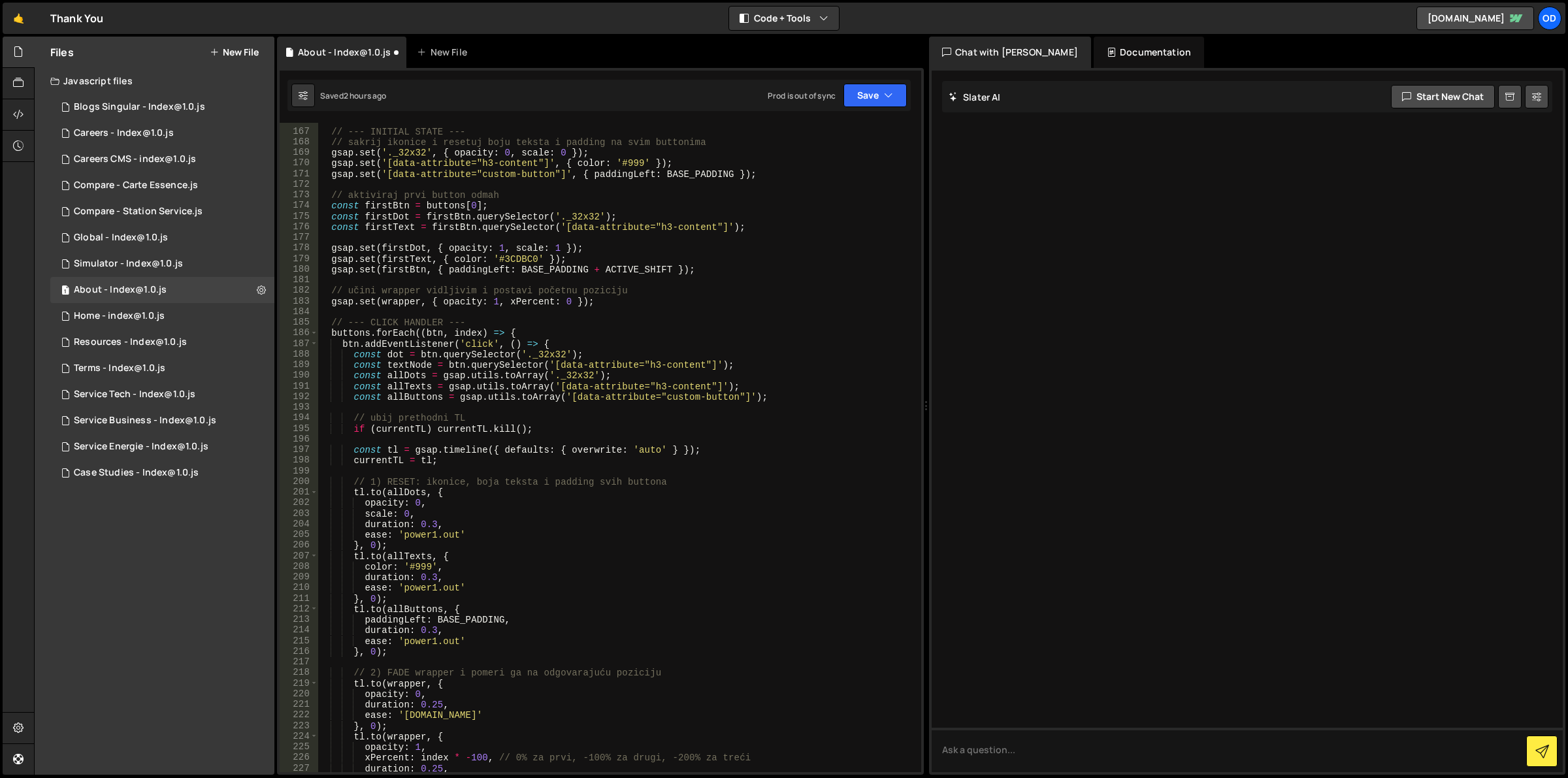
scroll to position [1513, 0]
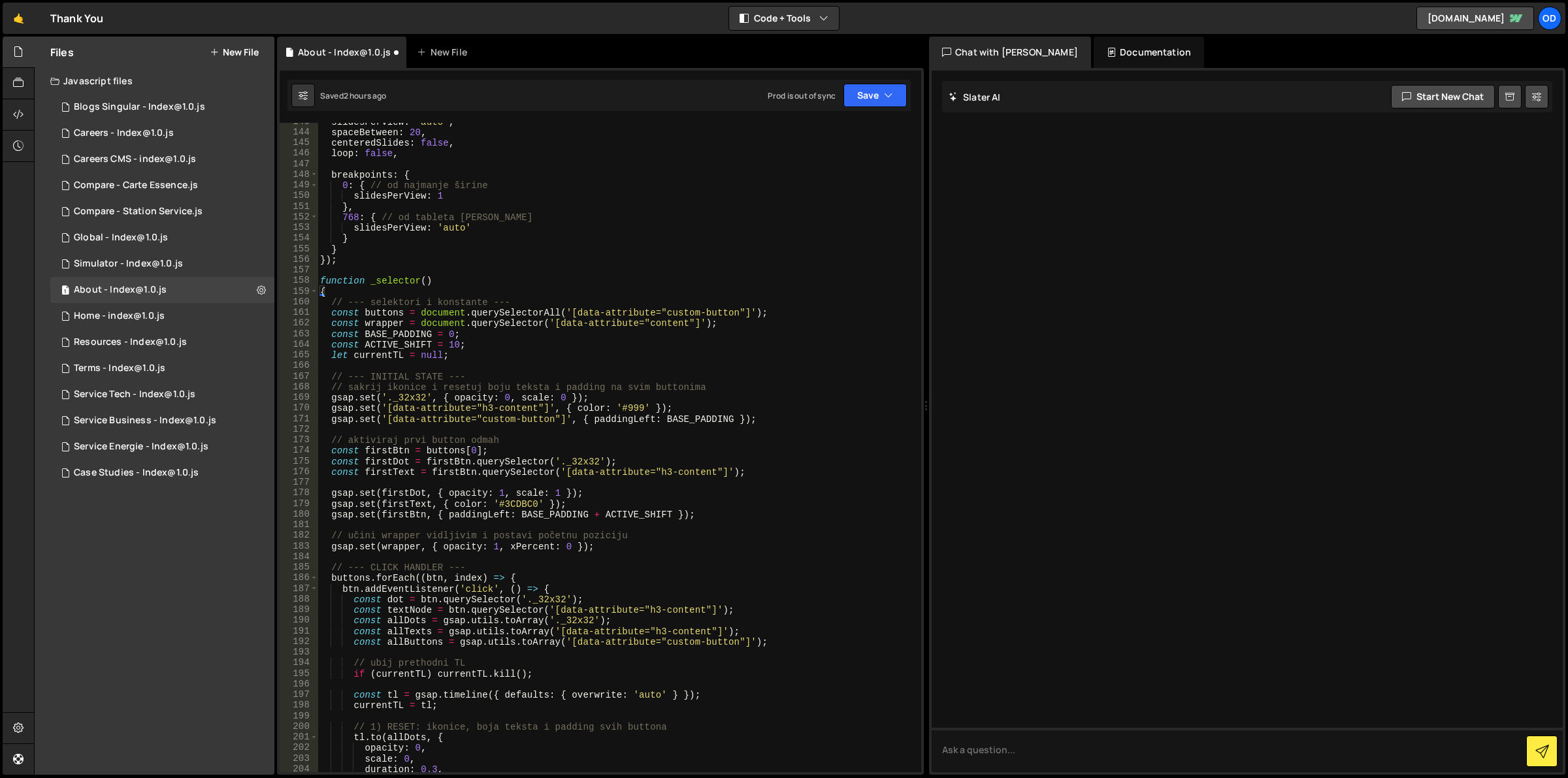
click at [551, 329] on div "slidesPerView : 'auto' , spaceBetween : 20 , centeredSlides : false , loop : fa…" at bounding box center [617, 452] width 599 height 672
click at [900, 94] on button "Save" at bounding box center [875, 95] width 64 height 23
click at [867, 123] on div "Save to Staging S" at bounding box center [831, 127] width 136 height 13
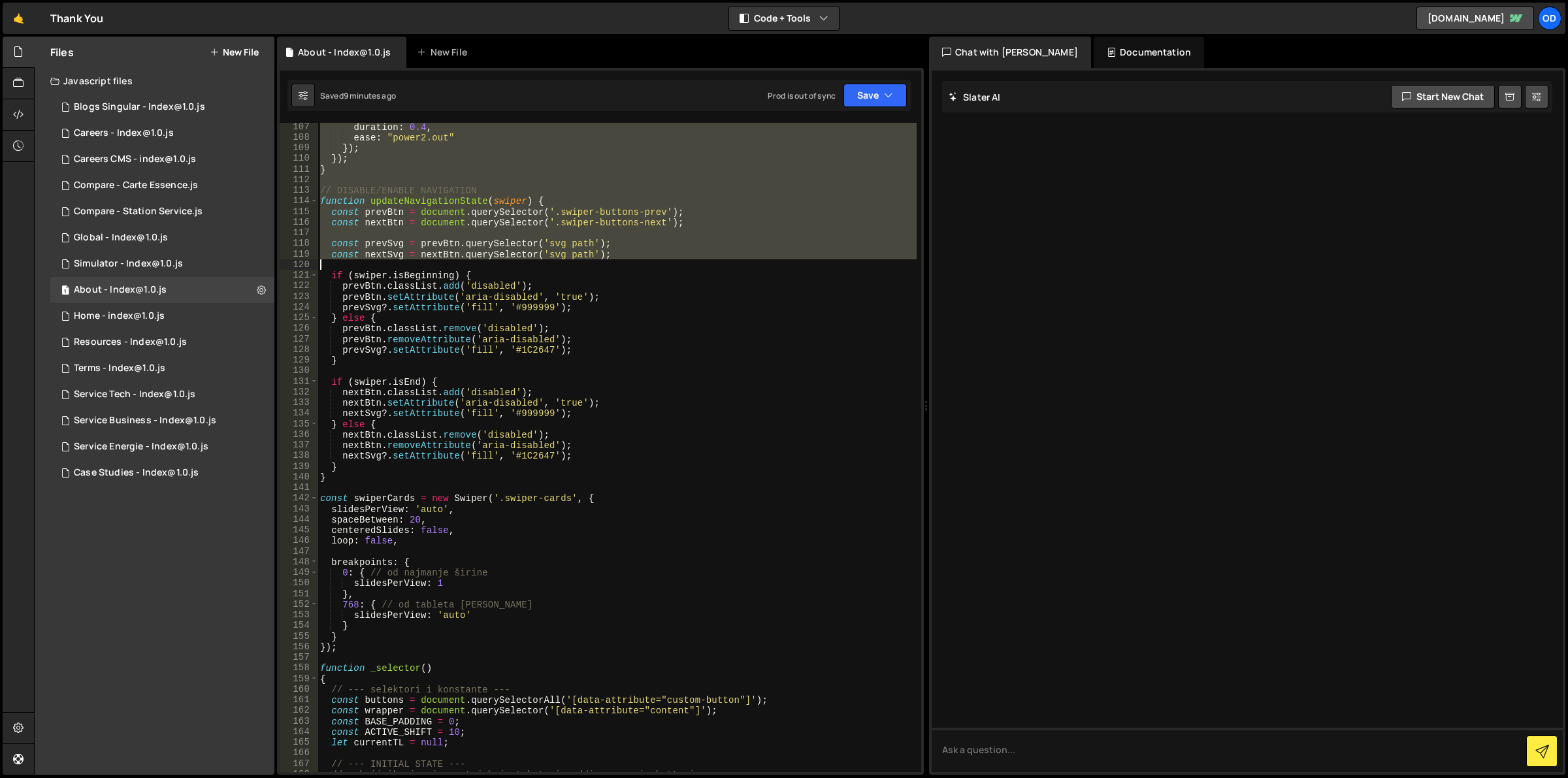
scroll to position [1176, 0]
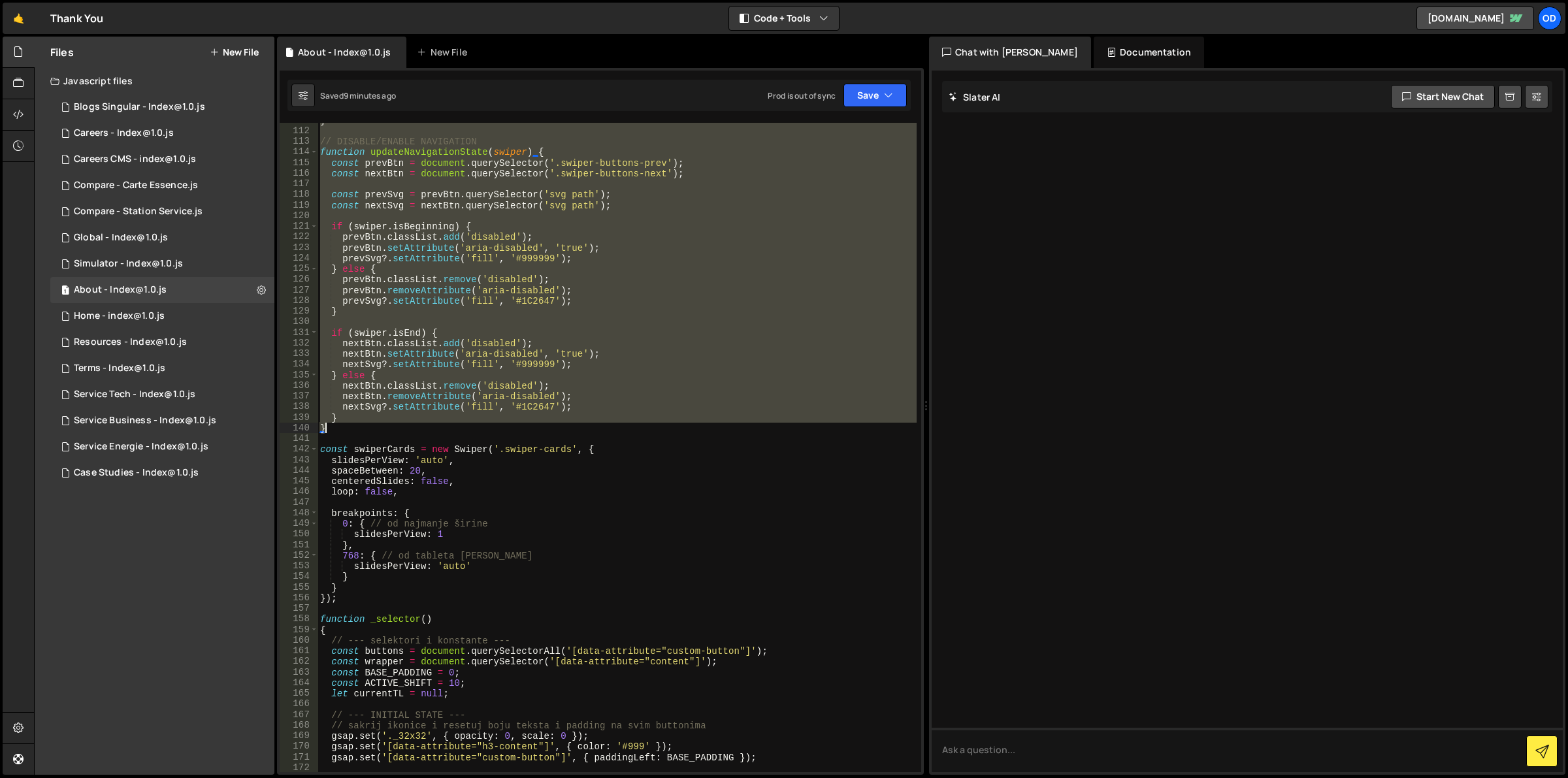
drag, startPoint x: 319, startPoint y: 126, endPoint x: 407, endPoint y: 424, distance: 310.7
click at [407, 424] on div "} // DISABLE/ENABLE NAVIGATION function updateNavigationState ( swiper ) { cons…" at bounding box center [617, 451] width 599 height 672
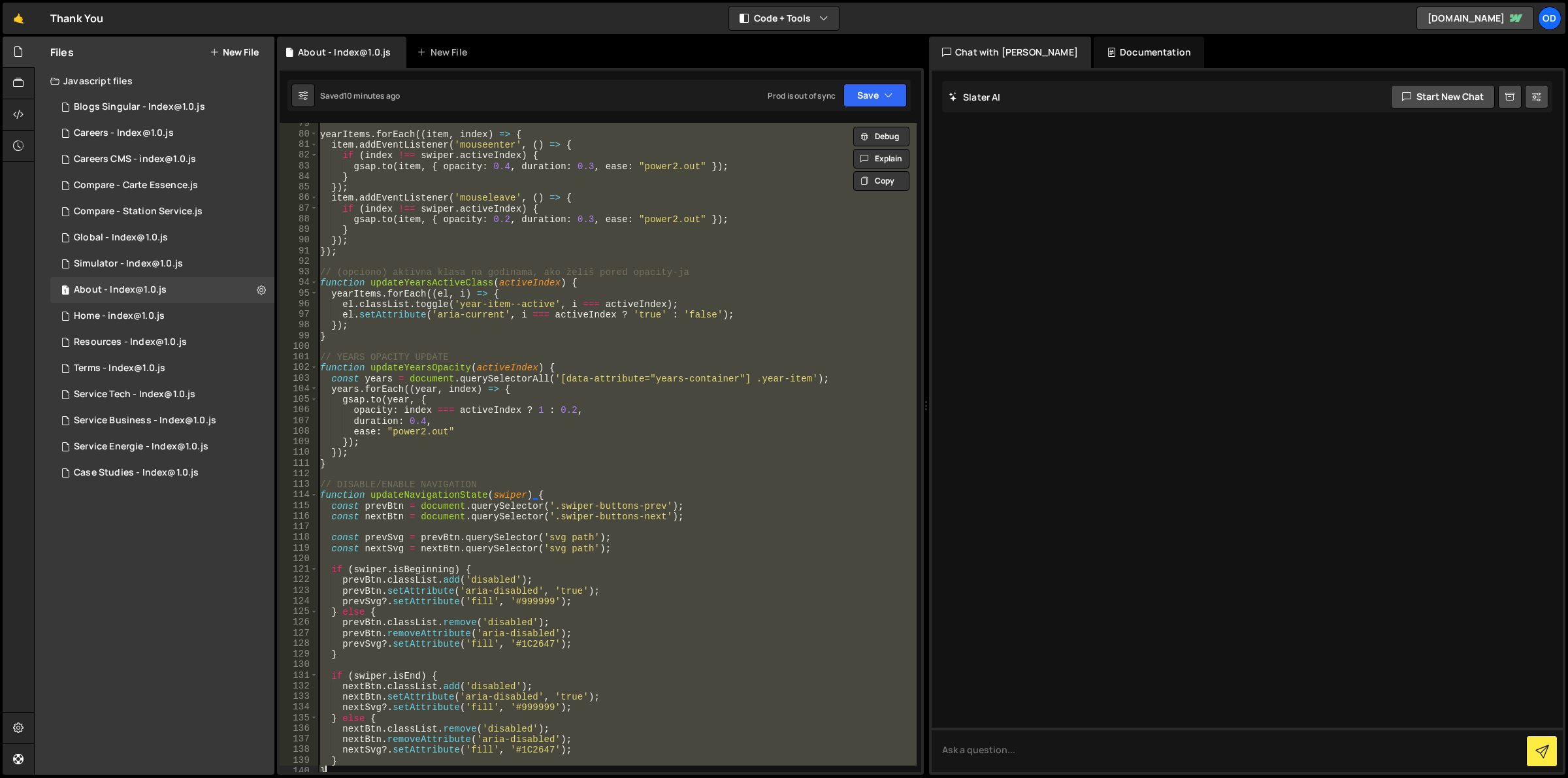
scroll to position [0, 0]
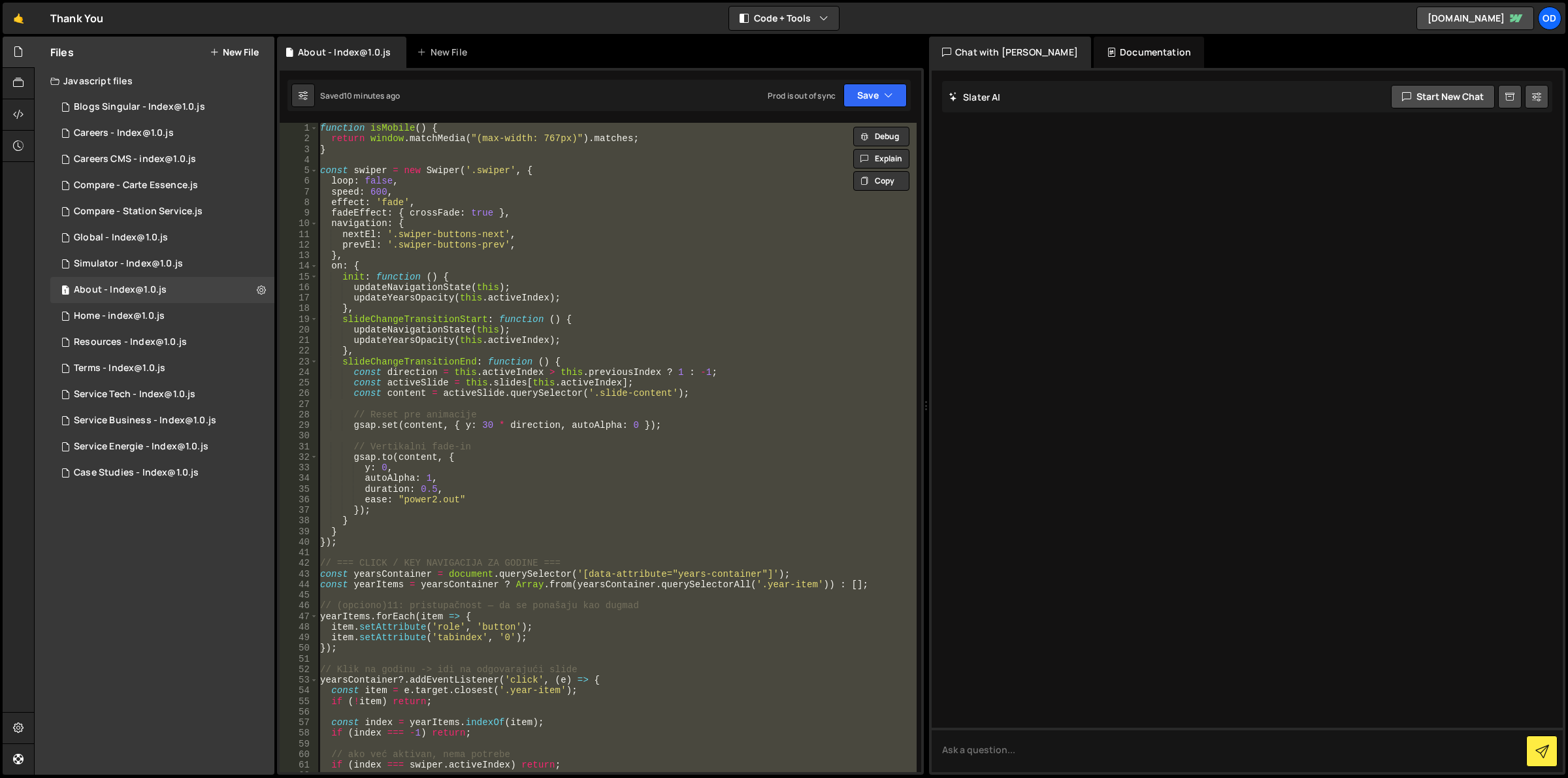
click at [510, 447] on div "function isMobile ( ) { return window . matchMedia ( "(max-width: 767px)" ) . m…" at bounding box center [617, 447] width 599 height 649
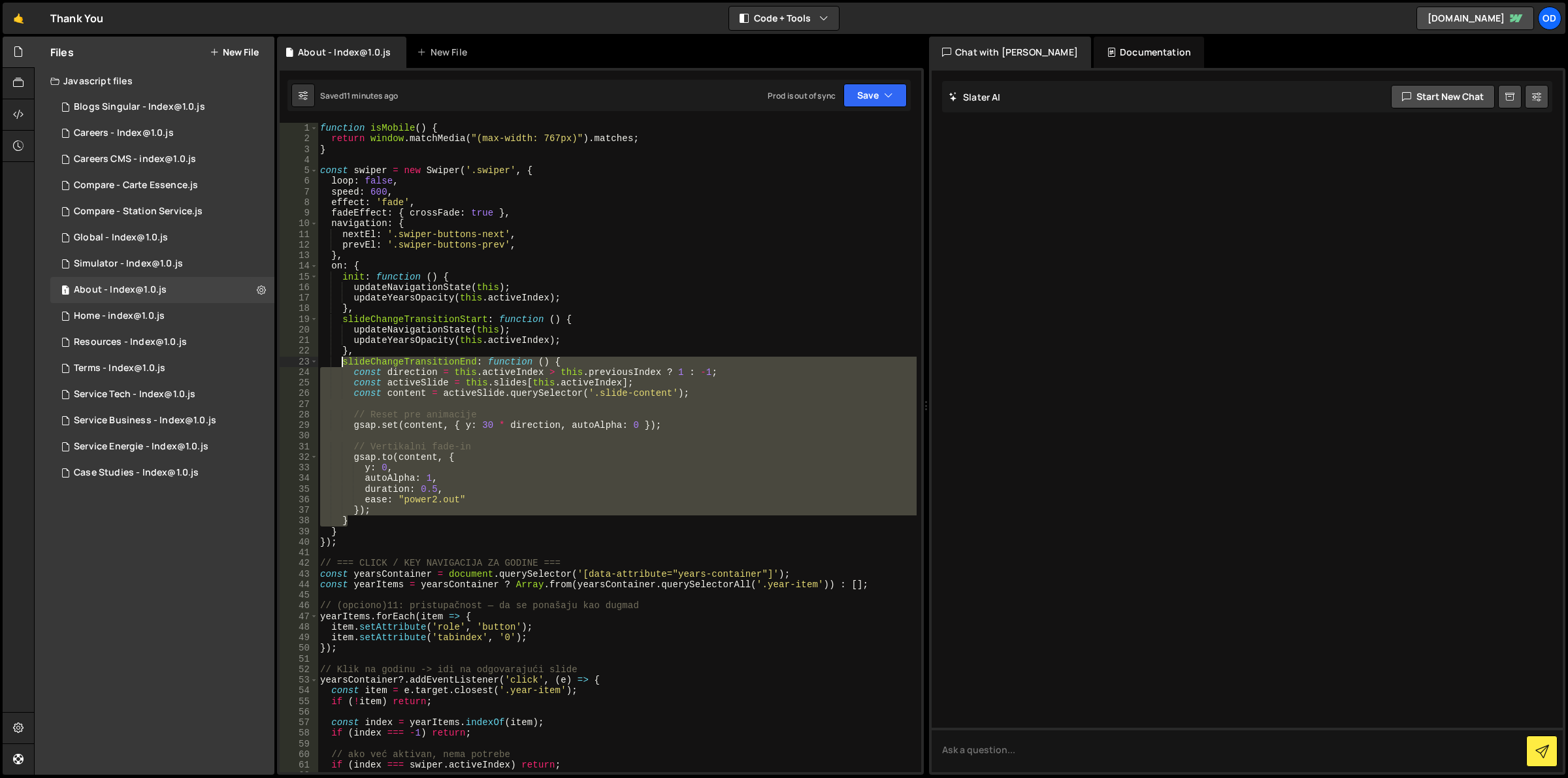
drag, startPoint x: 371, startPoint y: 519, endPoint x: 341, endPoint y: 363, distance: 158.9
click at [341, 363] on div "function isMobile ( ) { return window . matchMedia ( "(max-width: 767px)" ) . m…" at bounding box center [617, 458] width 599 height 672
paste textarea "}"
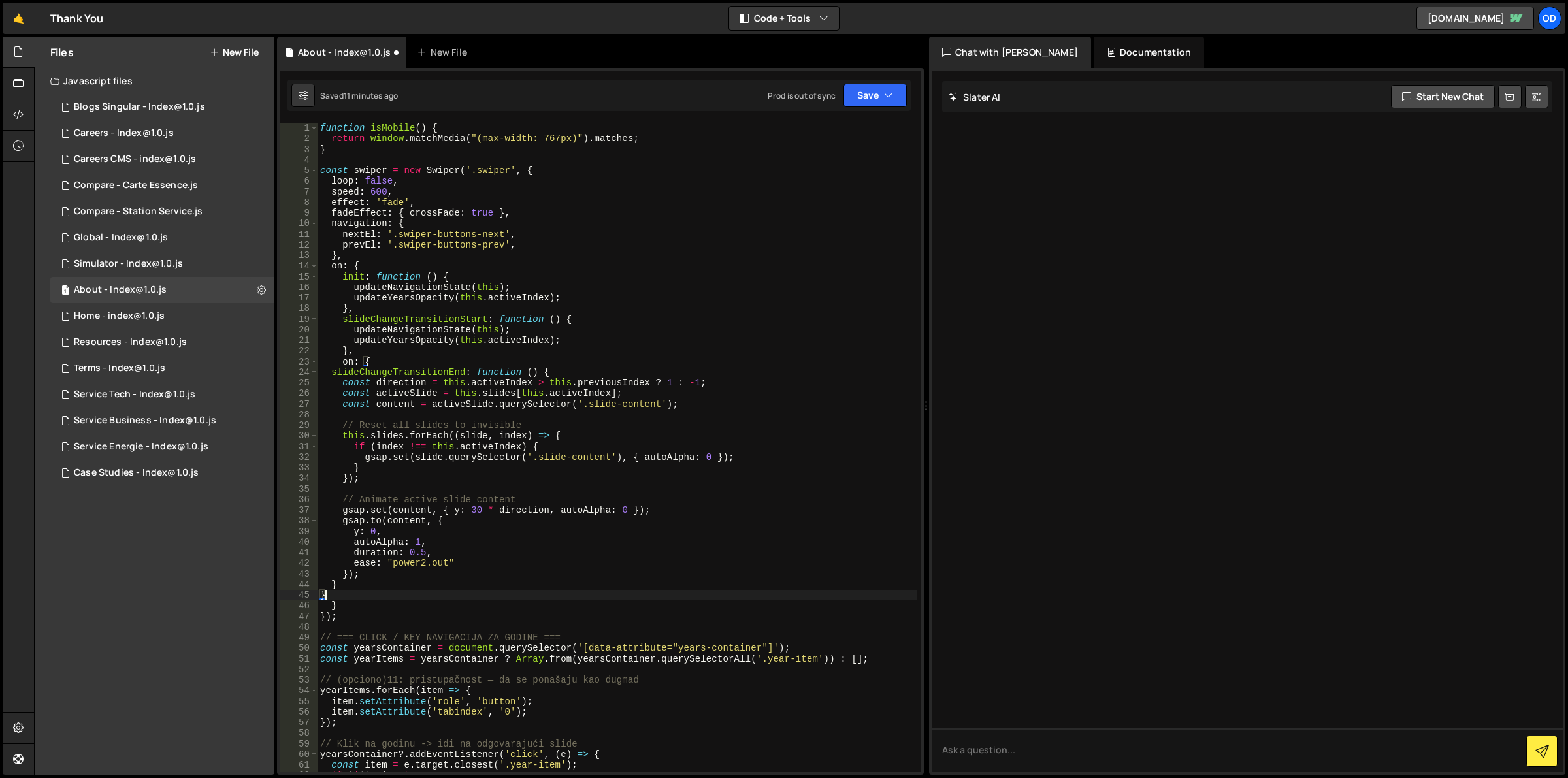
drag, startPoint x: 555, startPoint y: 359, endPoint x: 656, endPoint y: 299, distance: 117.5
click at [555, 358] on div "function isMobile ( ) { return window . matchMedia ( "(max-width: 767px)" ) . m…" at bounding box center [617, 458] width 599 height 672
type textarea "on: {"
drag, startPoint x: 879, startPoint y: 99, endPoint x: 858, endPoint y: 116, distance: 27.0
click at [879, 98] on button "Save" at bounding box center [875, 95] width 64 height 23
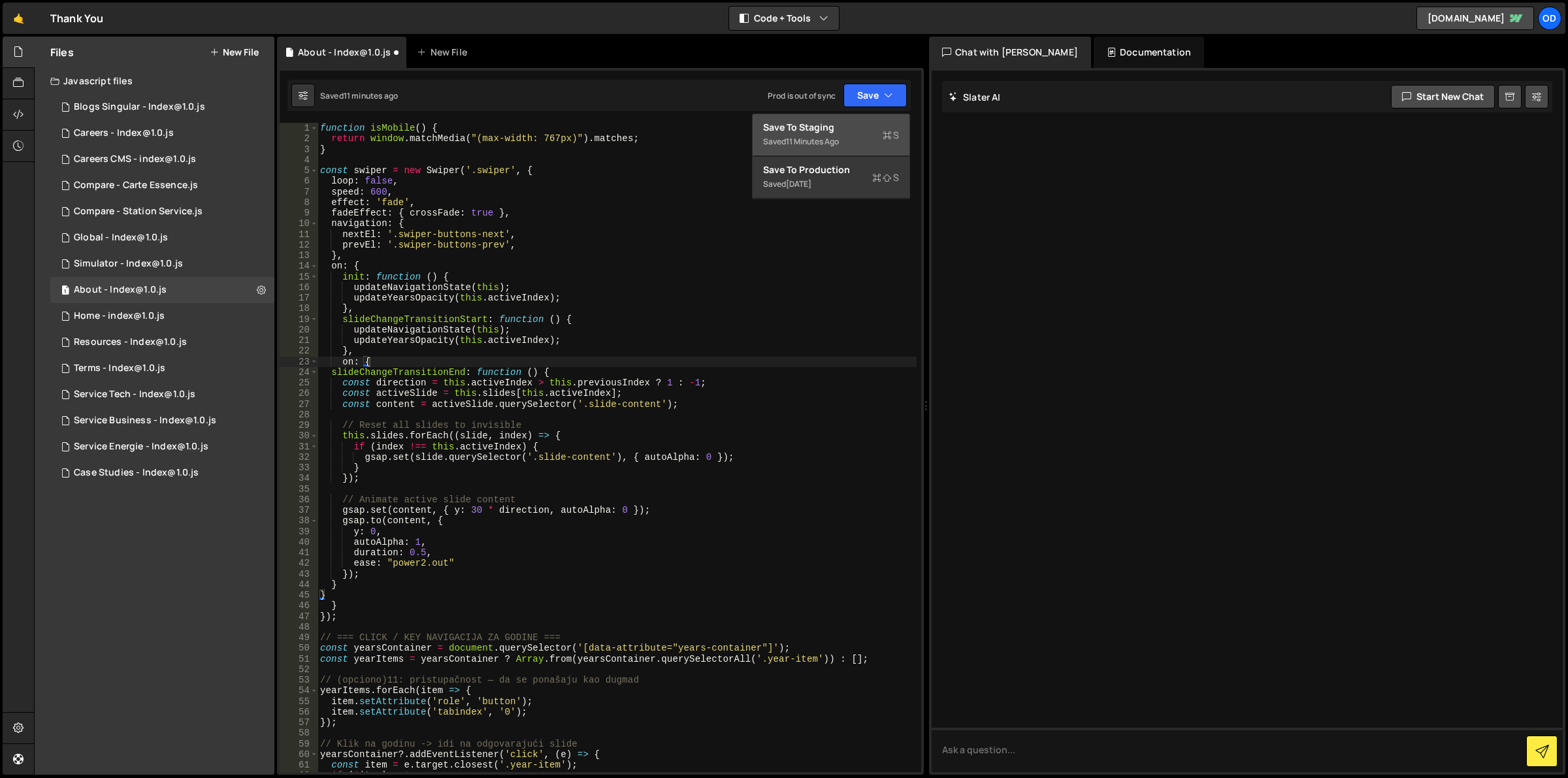
click at [846, 131] on div "Save to Staging S" at bounding box center [831, 127] width 136 height 13
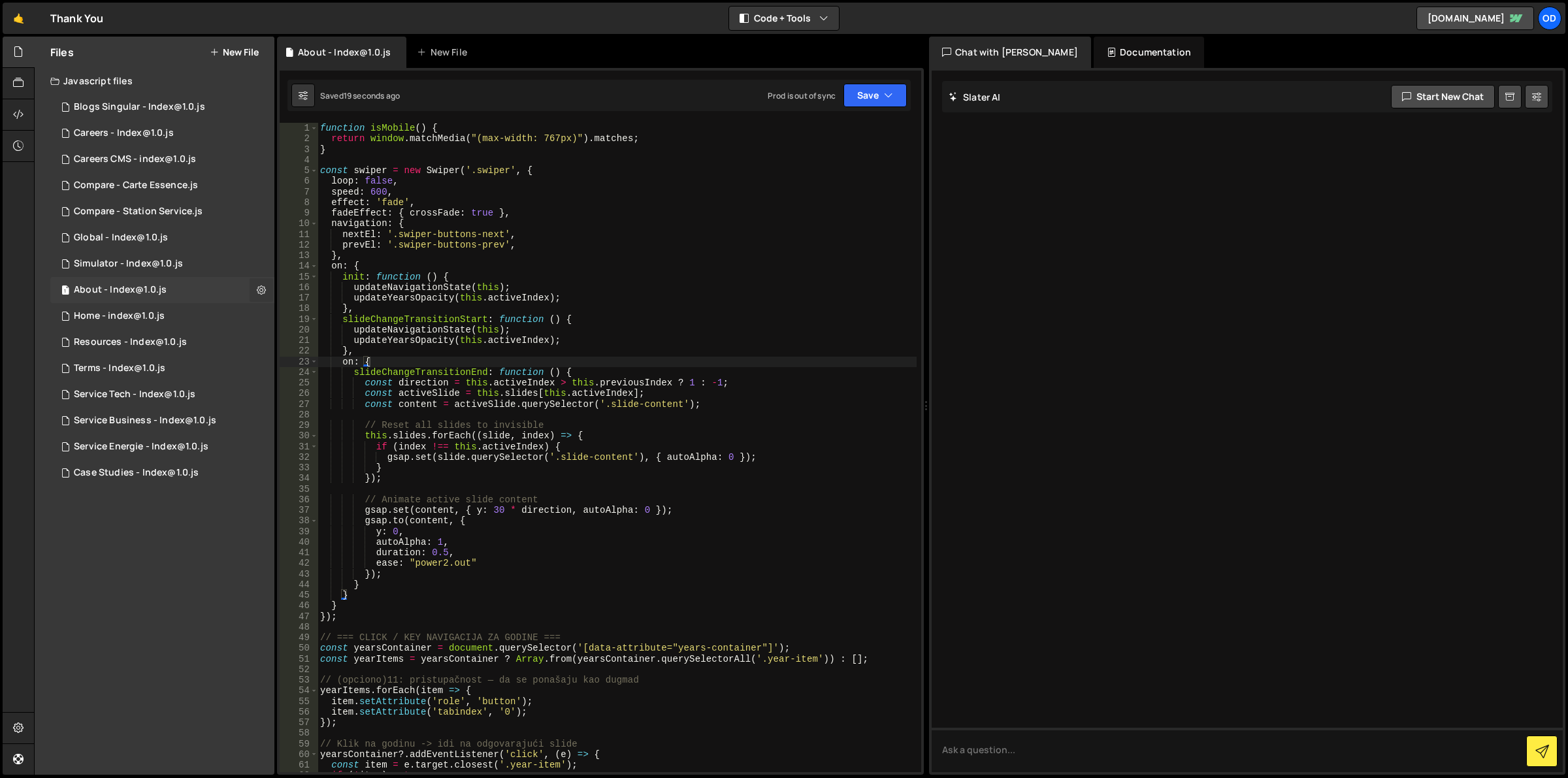
click at [257, 291] on icon at bounding box center [261, 289] width 9 height 13
type input "About - Index@1.0"
radio input "true"
checkbox input "true"
click at [370, 319] on button "Edit File Settings" at bounding box center [341, 317] width 128 height 26
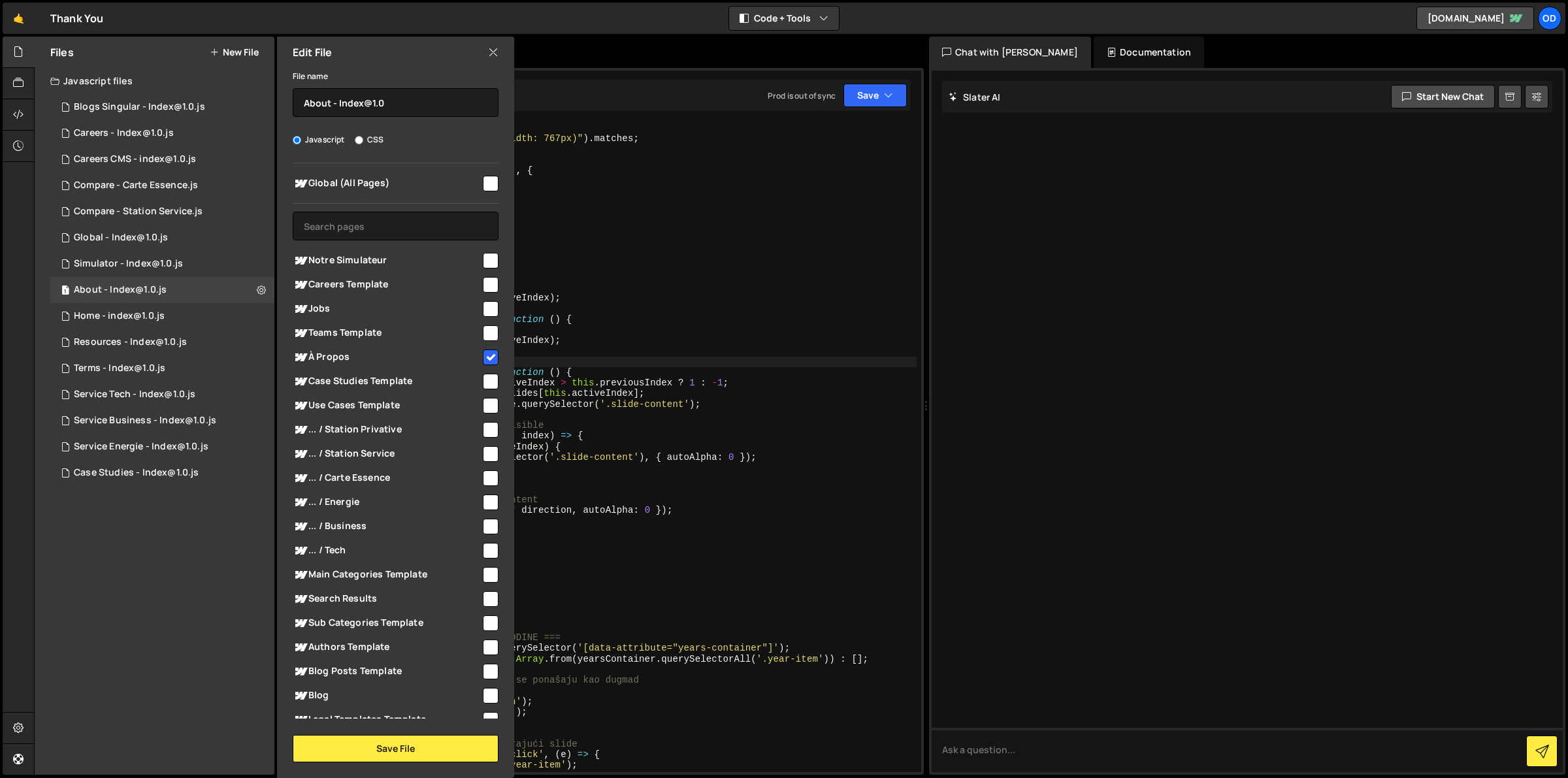
click at [492, 47] on icon at bounding box center [494, 52] width 11 height 14
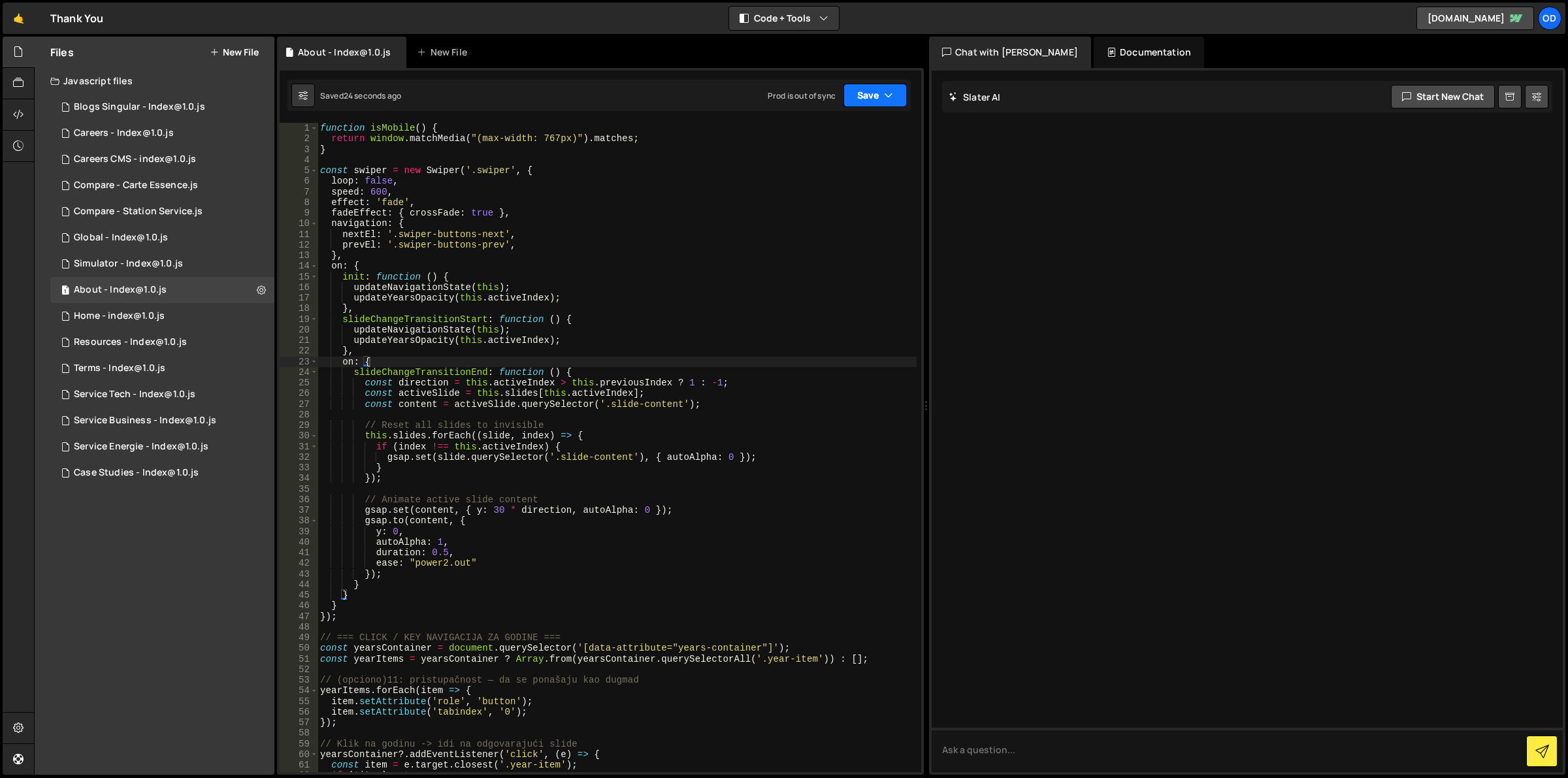
click at [863, 105] on button "Save" at bounding box center [875, 95] width 64 height 23
click at [862, 124] on div "Save to Staging S" at bounding box center [831, 127] width 136 height 13
drag, startPoint x: 386, startPoint y: 361, endPoint x: 320, endPoint y: 364, distance: 66.1
click at [320, 364] on div "function isMobile ( ) { return window . matchMedia ( "(max-width: 767px)" ) . m…" at bounding box center [617, 458] width 599 height 672
click at [363, 357] on div "function isMobile ( ) { return window . matchMedia ( "(max-width: 767px)" ) . m…" at bounding box center [617, 447] width 599 height 649
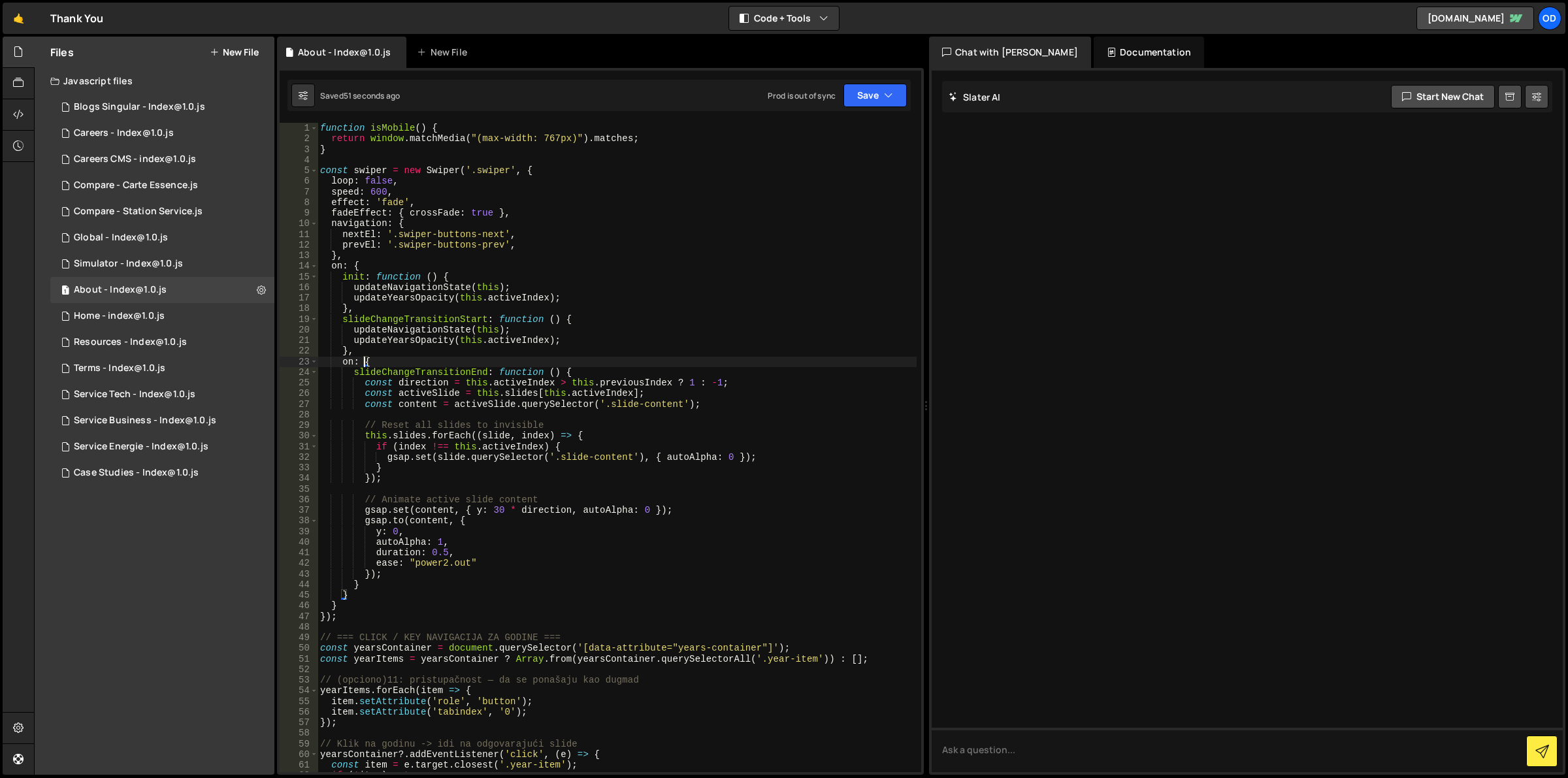
click at [510, 317] on div "function isMobile ( ) { return window . matchMedia ( "(max-width: 767px)" ) . m…" at bounding box center [617, 458] width 599 height 672
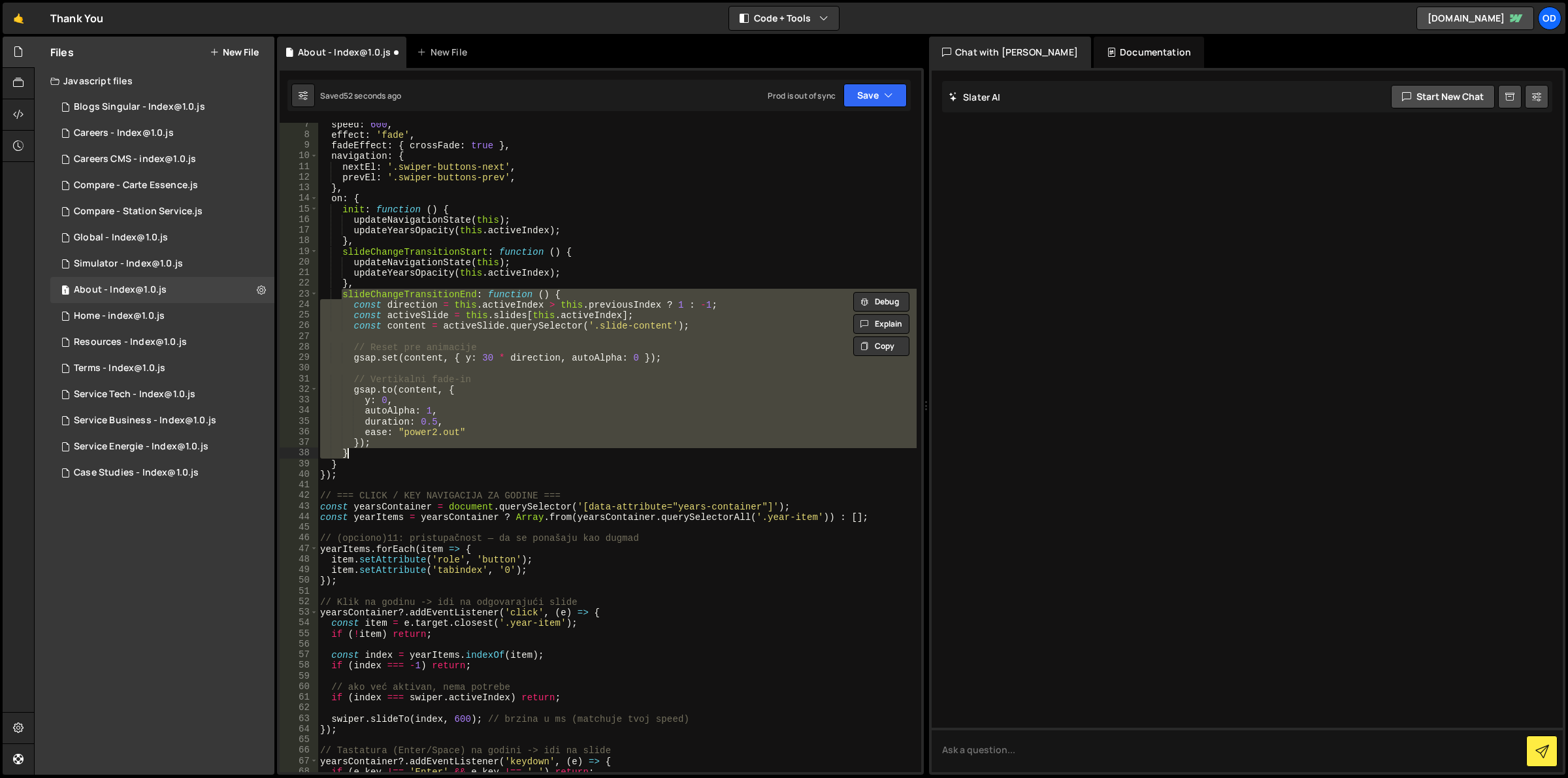
scroll to position [67, 0]
click at [396, 353] on div "speed : 600 , effect : 'fade' , fadeEffect : { crossFade : true } , navigation …" at bounding box center [617, 447] width 599 height 649
drag, startPoint x: 372, startPoint y: 454, endPoint x: 340, endPoint y: 295, distance: 162.2
click at [340, 295] on div "speed : 600 , effect : 'fade' , fadeEffect : { crossFade : true } , navigation …" at bounding box center [617, 455] width 599 height 672
paste textarea "}"
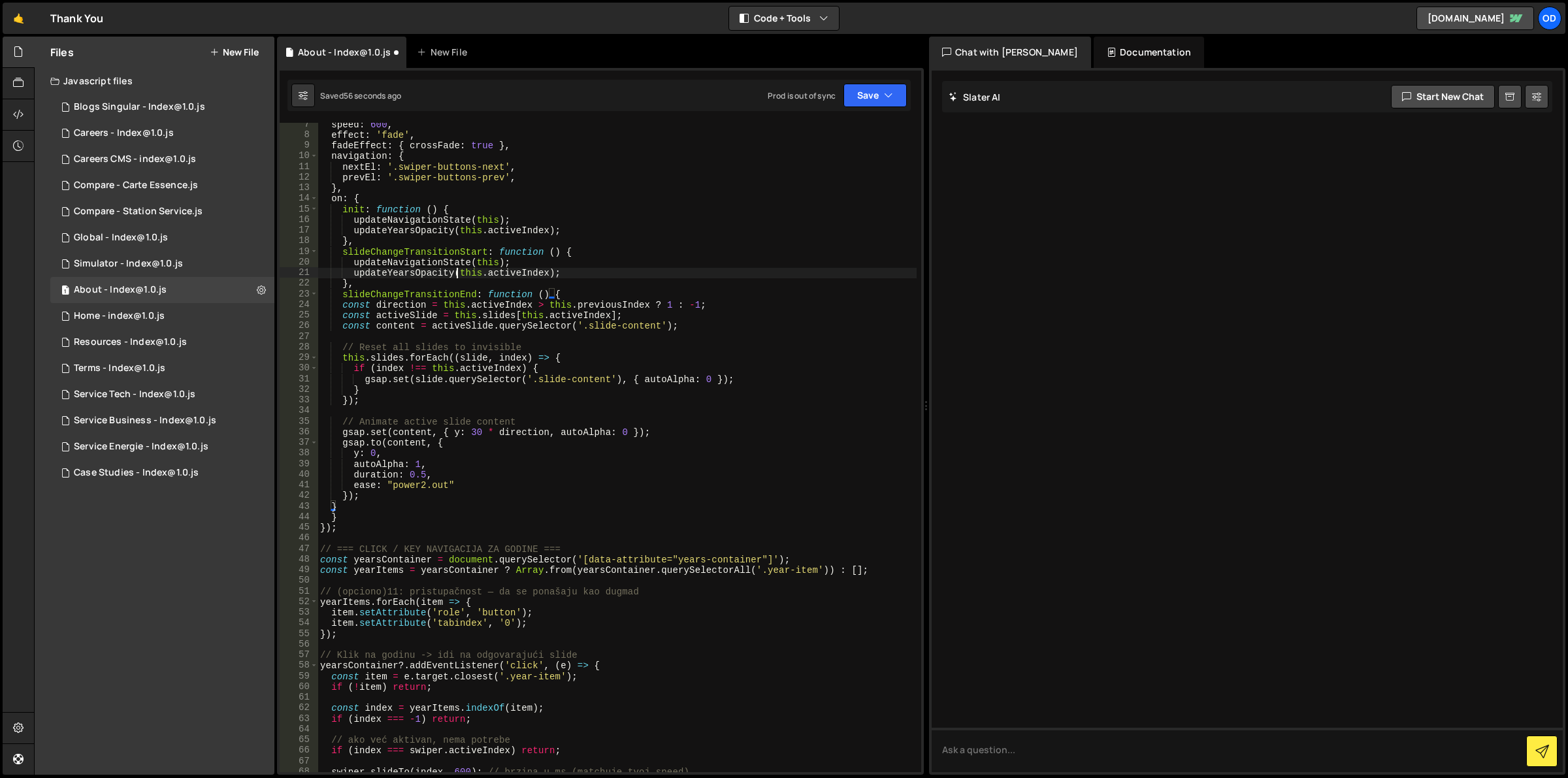
click at [457, 278] on div "speed : 600 , effect : 'fade' , fadeEffect : { crossFade : true } , navigation …" at bounding box center [617, 455] width 599 height 672
click at [588, 255] on div "speed : 600 , effect : 'fade' , fadeEffect : { crossFade : true } , navigation …" at bounding box center [617, 455] width 599 height 672
click at [856, 101] on button "Save" at bounding box center [875, 95] width 64 height 23
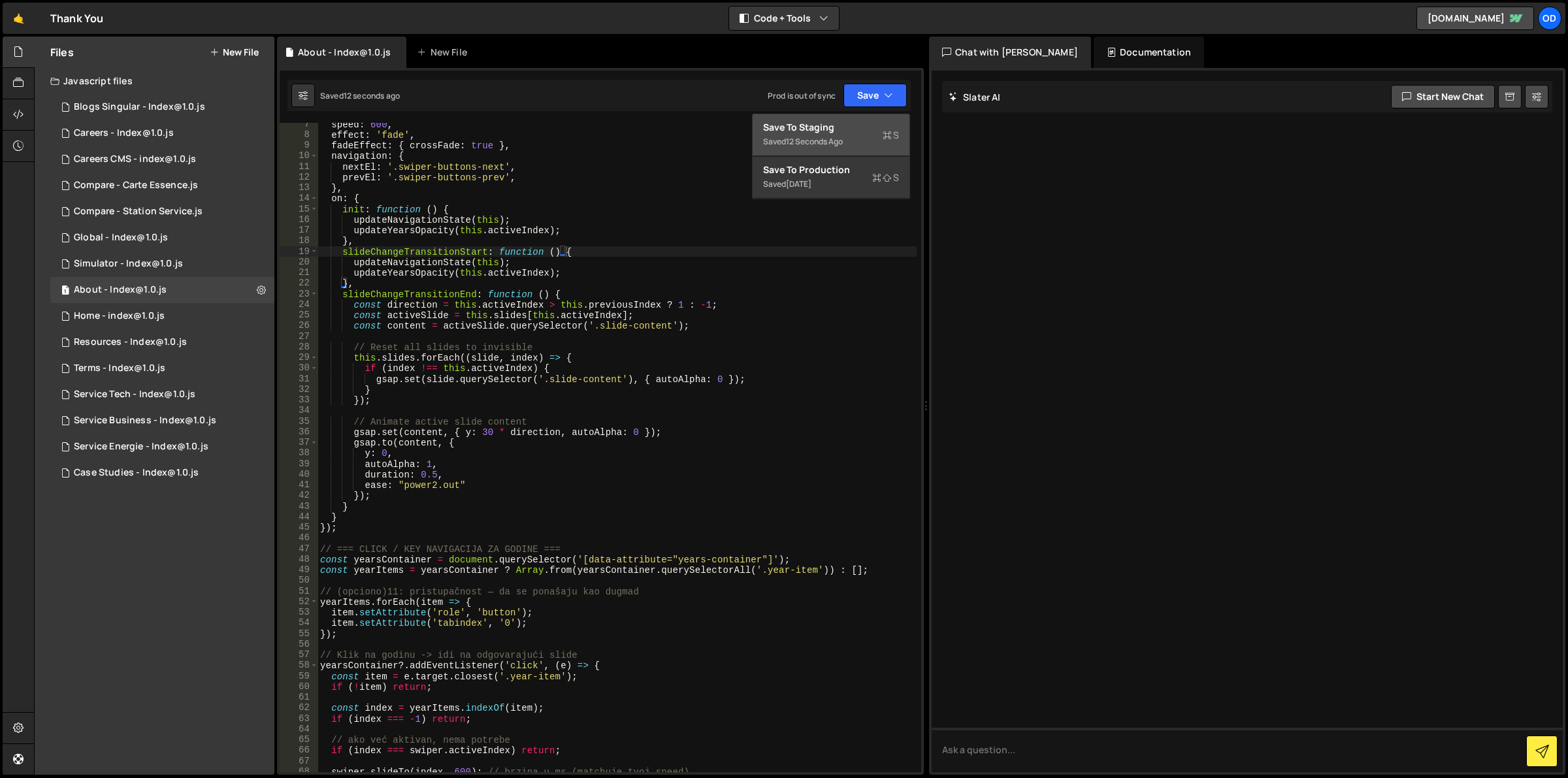
click at [847, 131] on div "Save to Staging S" at bounding box center [831, 127] width 136 height 13
click at [411, 284] on div "speed : 600 , effect : 'fade' , fadeEffect : { crossFade : true } , navigation …" at bounding box center [617, 455] width 599 height 672
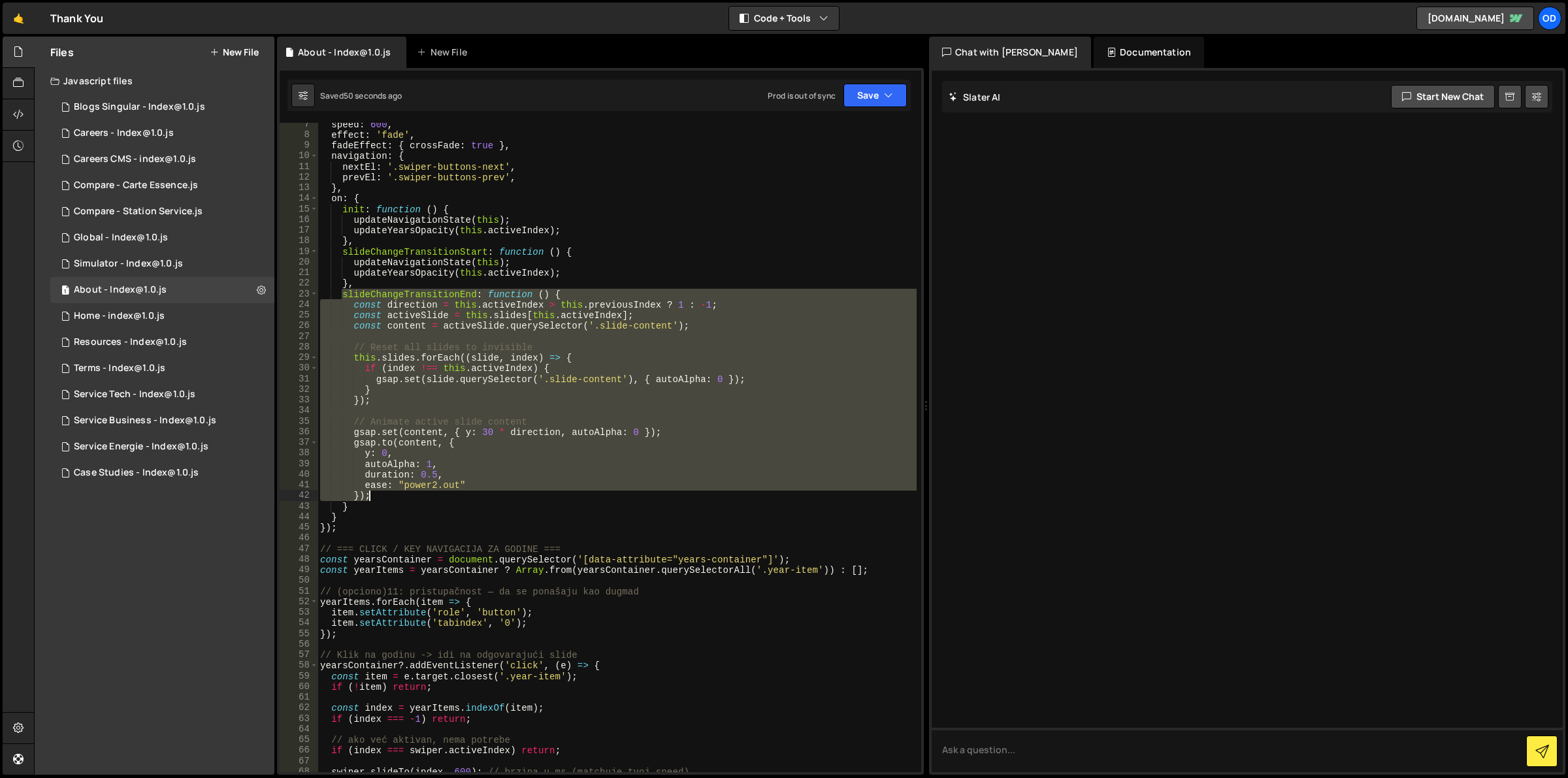
drag, startPoint x: 340, startPoint y: 297, endPoint x: 384, endPoint y: 503, distance: 210.6
click at [384, 503] on div "speed : 600 , effect : 'fade' , fadeEffect : { crossFade : true } , navigation …" at bounding box center [617, 455] width 599 height 672
paste textarea
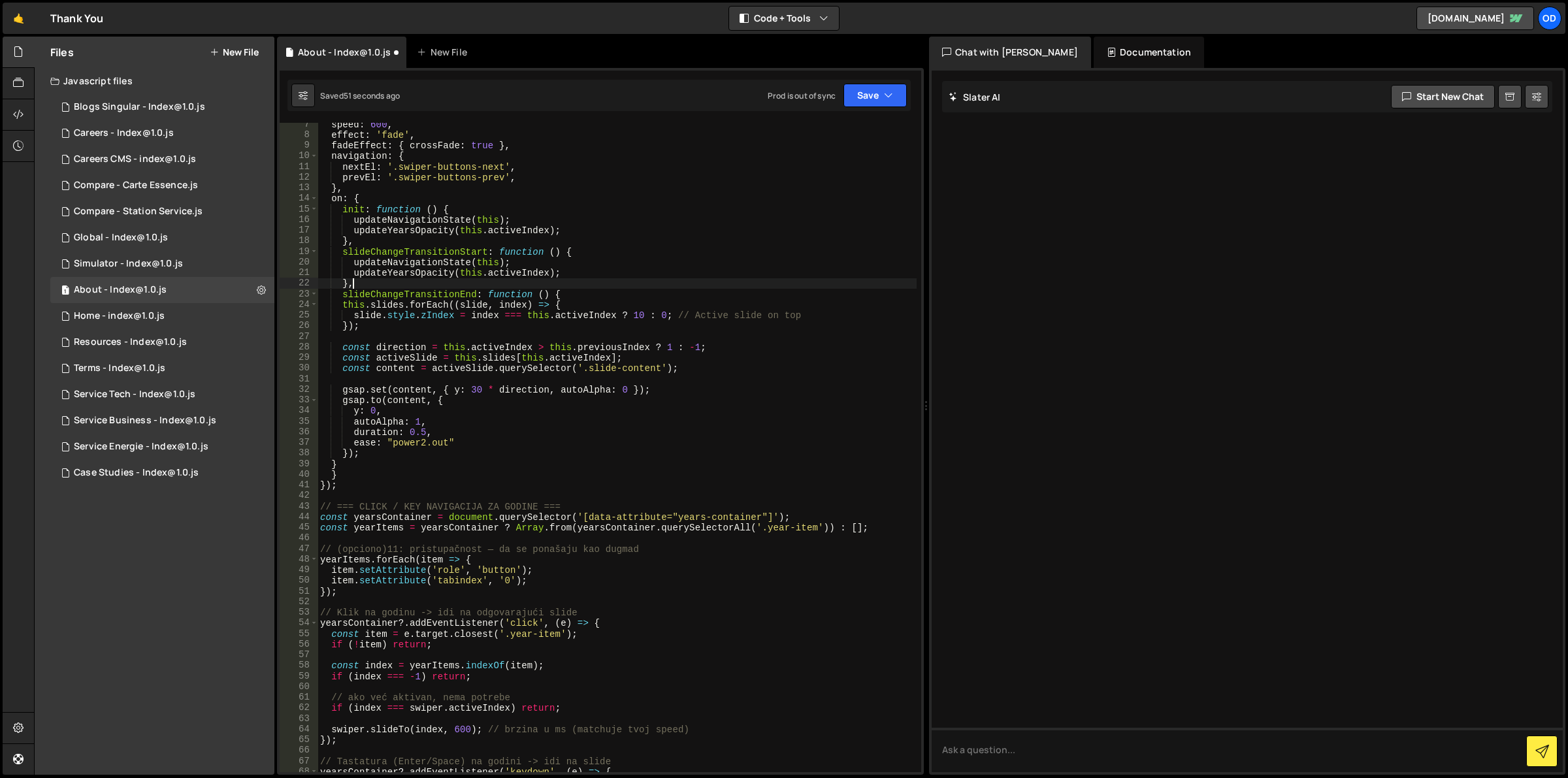
click at [510, 285] on div "speed : 600 , effect : 'fade' , fadeEffect : { crossFade : true } , navigation …" at bounding box center [617, 455] width 599 height 672
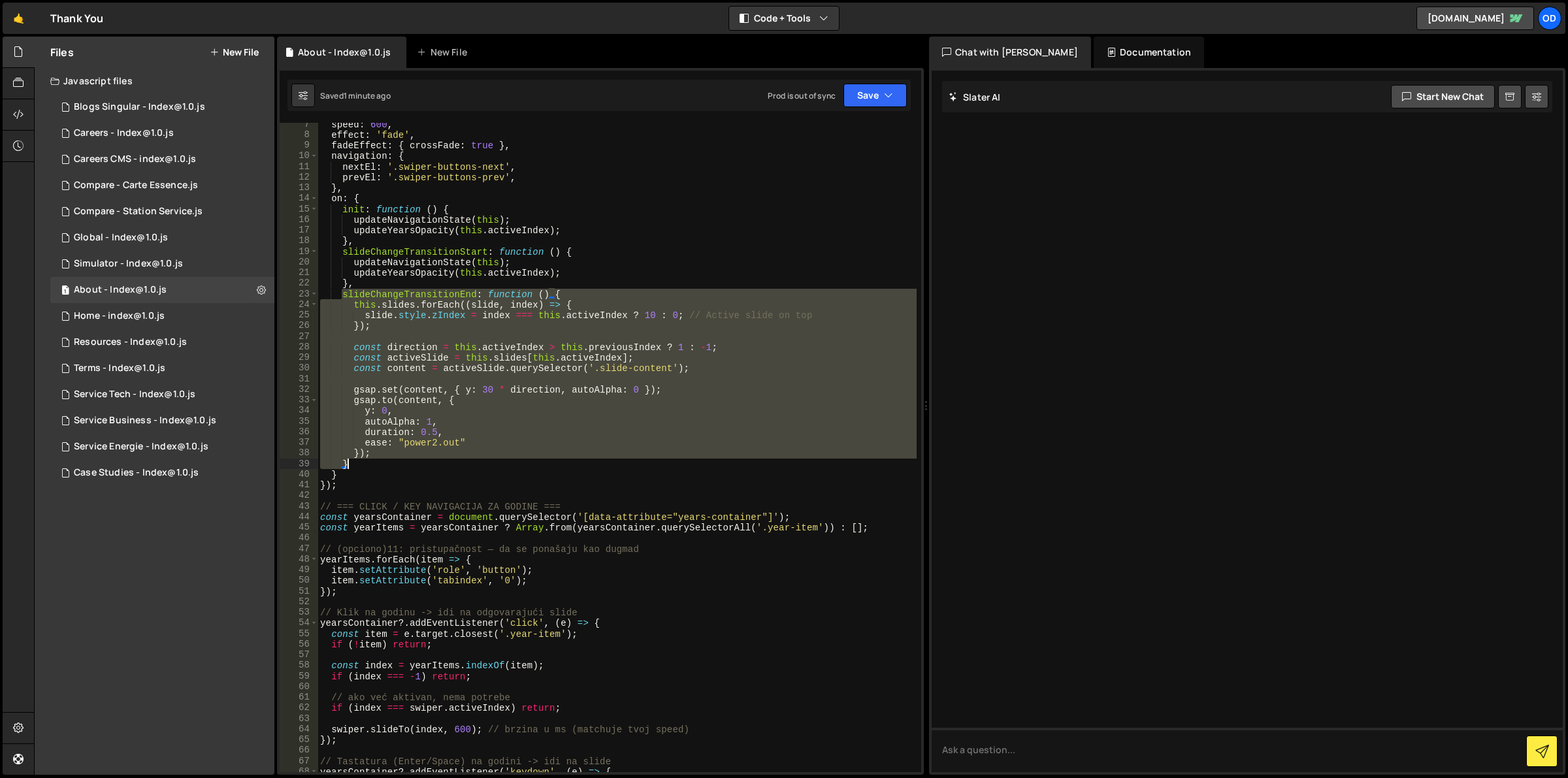
drag, startPoint x: 345, startPoint y: 293, endPoint x: 367, endPoint y: 461, distance: 169.4
click at [367, 461] on div "speed : 600 , effect : 'fade' , fadeEffect : { crossFade : true } , navigation …" at bounding box center [617, 455] width 599 height 672
paste textarea
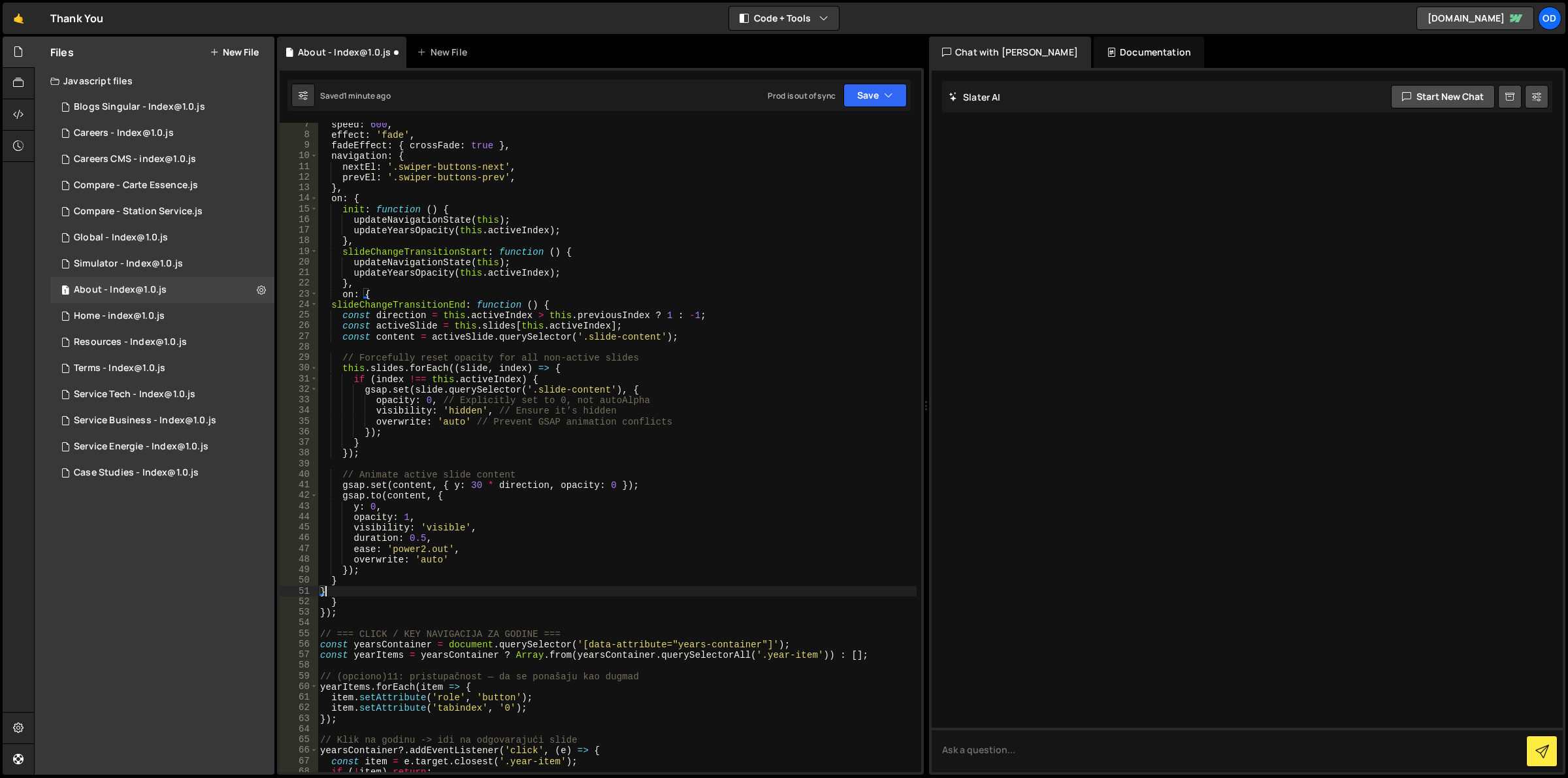
click at [427, 421] on div "speed : 600 , effect : 'fade' , fadeEffect : { crossFade : true } , navigation …" at bounding box center [617, 455] width 599 height 672
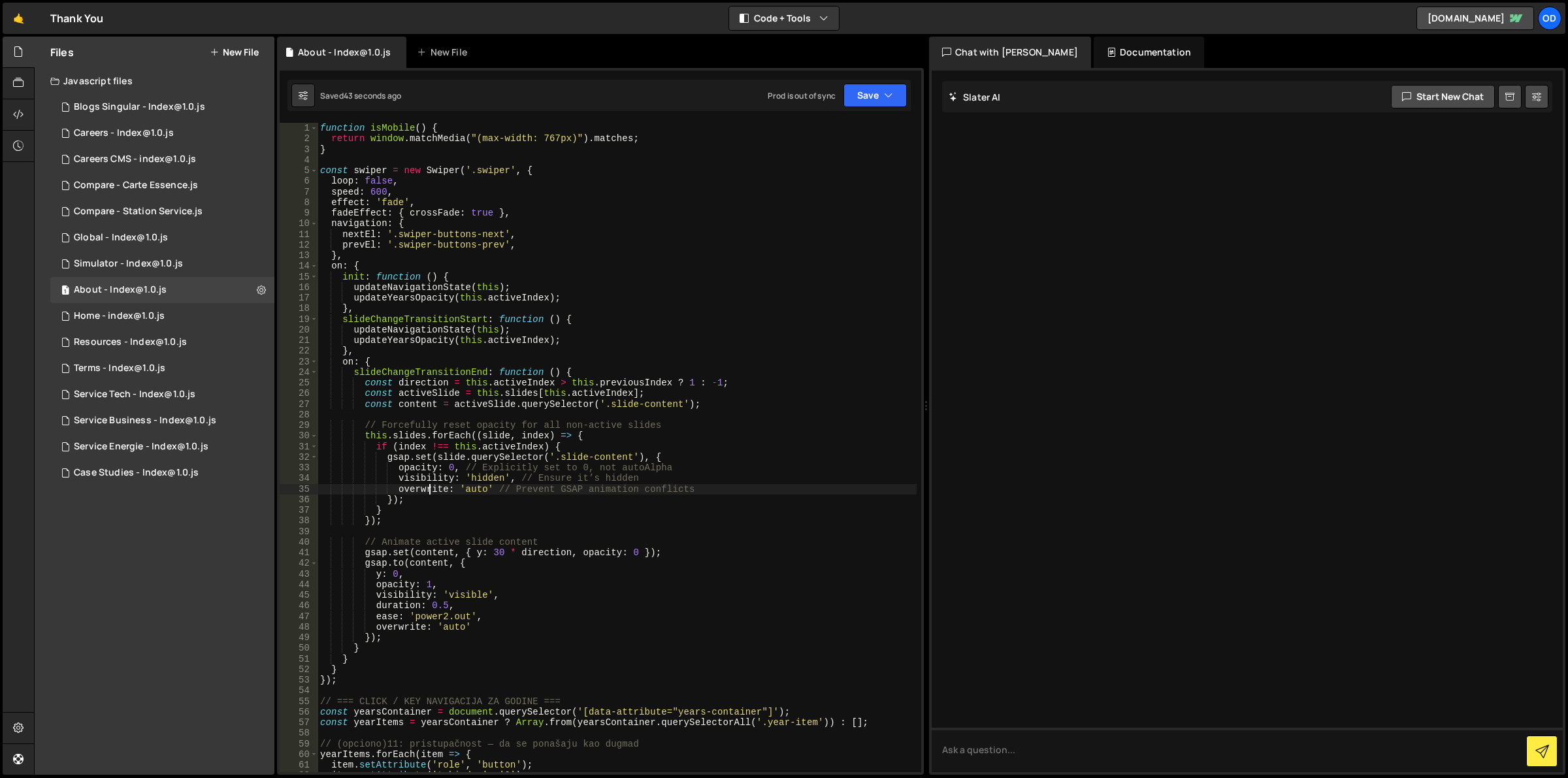
scroll to position [0, 0]
click at [312, 167] on span at bounding box center [313, 171] width 7 height 11
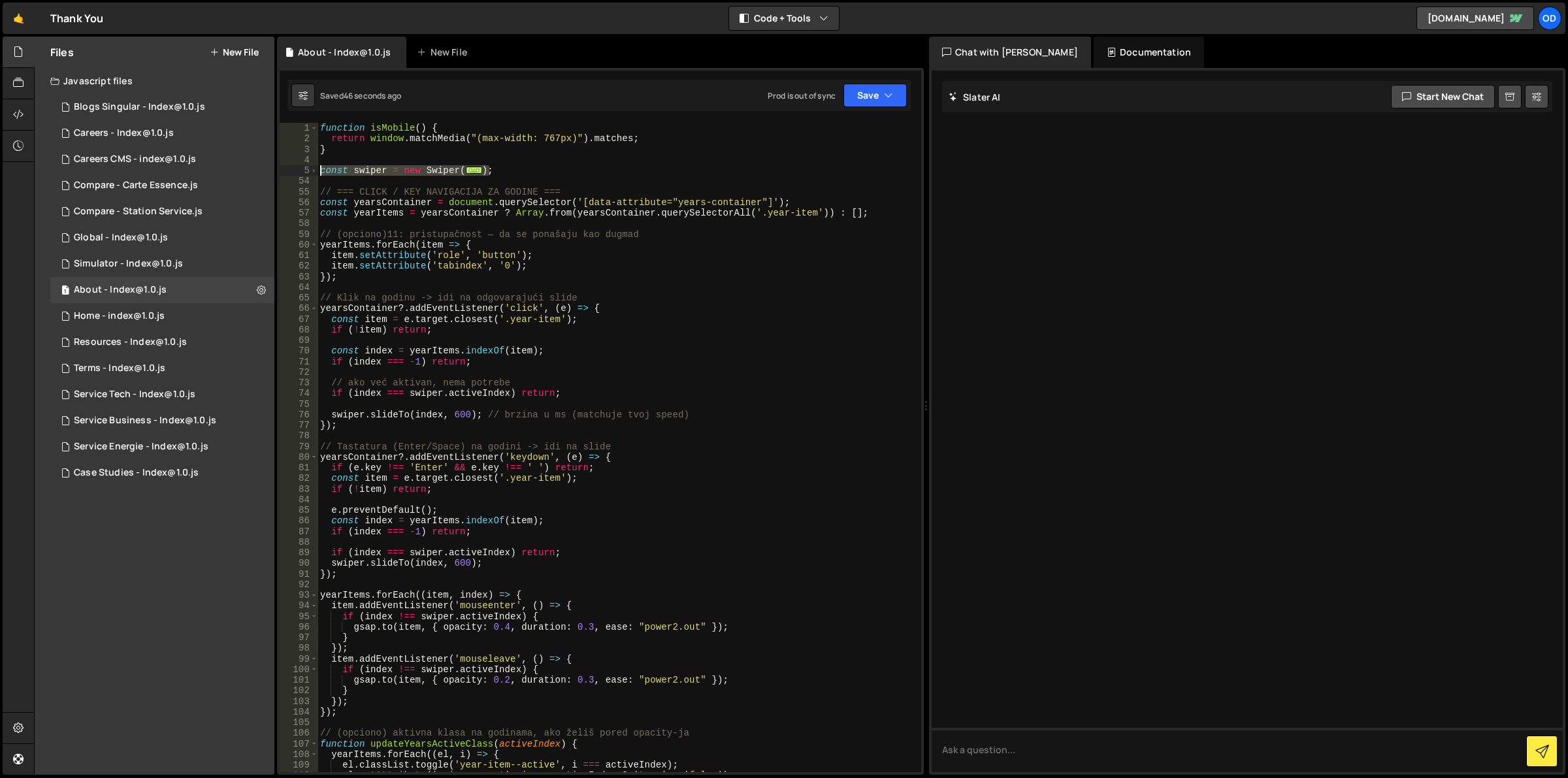
drag, startPoint x: 507, startPoint y: 167, endPoint x: 320, endPoint y: 171, distance: 187.0
click at [320, 171] on div "function isMobile ( ) { return window . matchMedia ( "(max-width: 767px)" ) . m…" at bounding box center [617, 458] width 599 height 672
paste textarea "});"
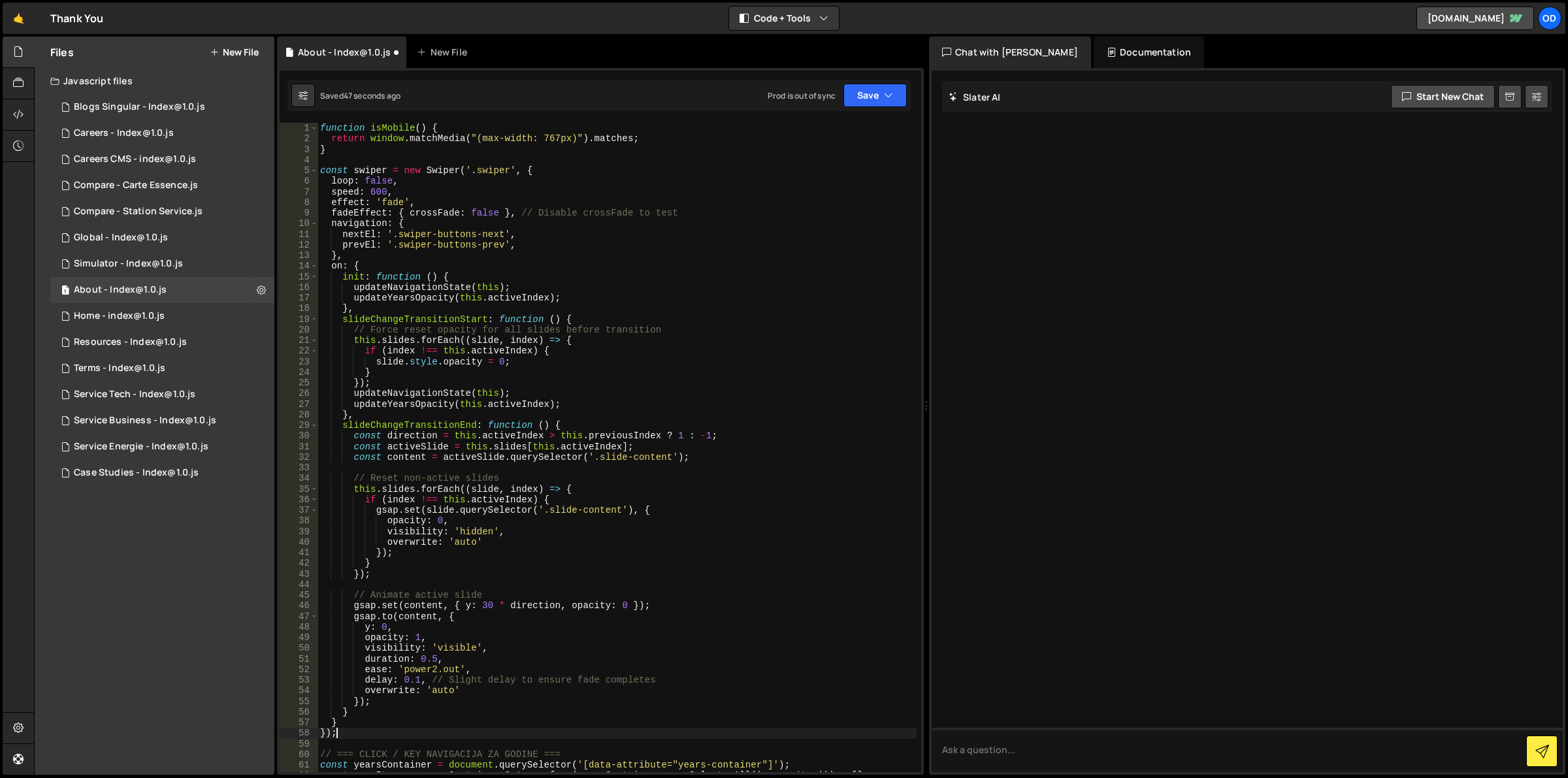
click at [575, 212] on div "function isMobile ( ) { return window . matchMedia ( "(max-width: 767px)" ) . m…" at bounding box center [617, 458] width 599 height 672
type textarea "fadeEffect: { crossFade: false }, // Disable crossFade to test"
